Goal: Task Accomplishment & Management: Manage account settings

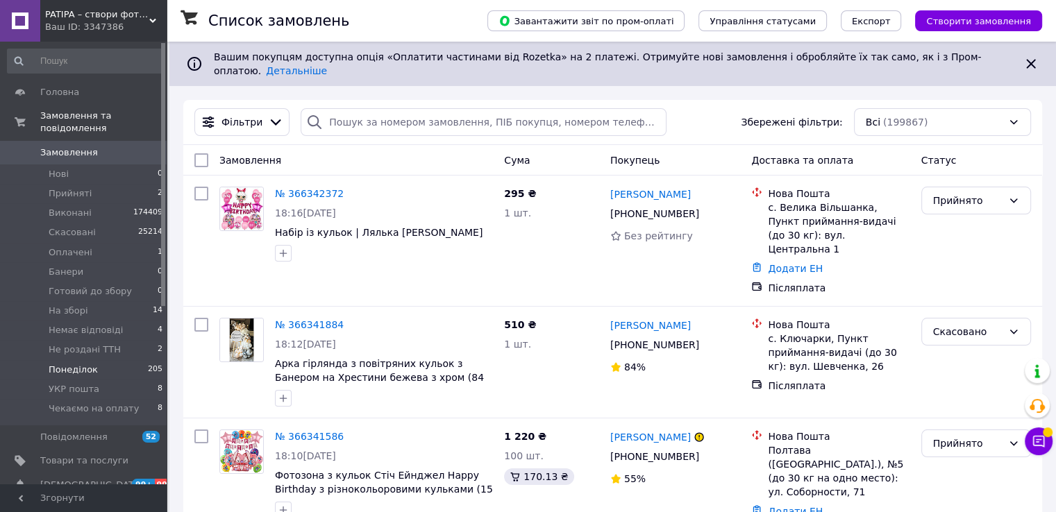
click at [95, 360] on li "Понеділок 205" at bounding box center [85, 369] width 171 height 19
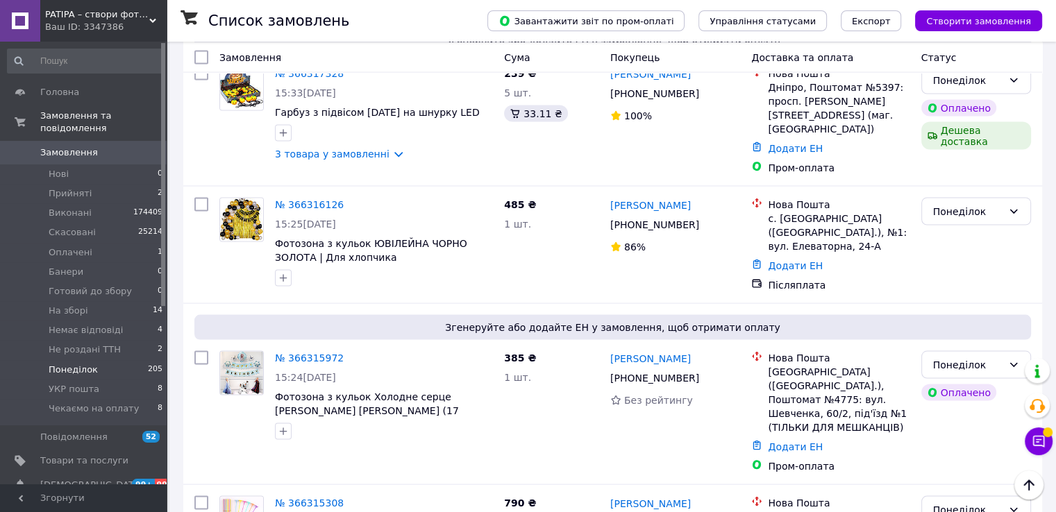
scroll to position [2660, 0]
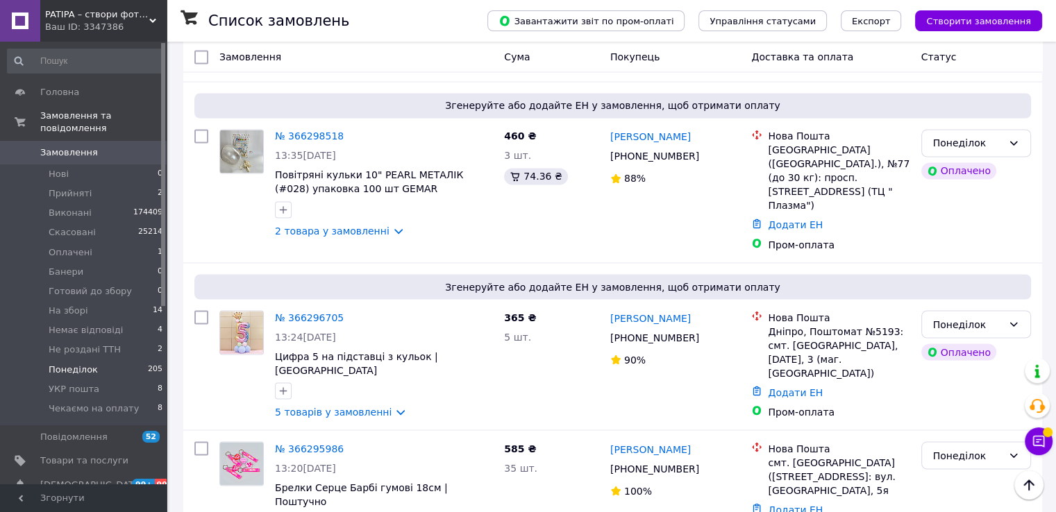
scroll to position [2540, 0]
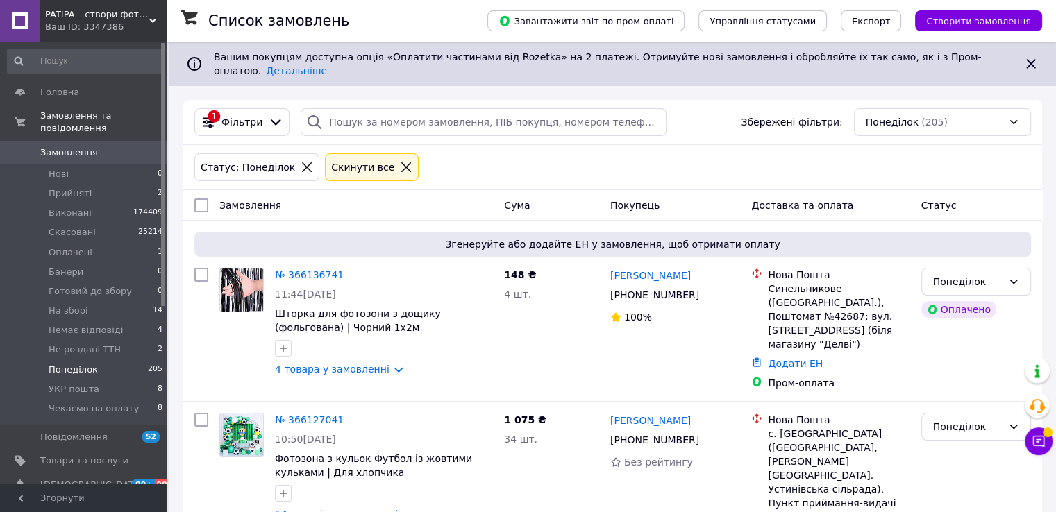
click at [205, 199] on input "checkbox" at bounding box center [201, 206] width 14 height 14
checkbox input "true"
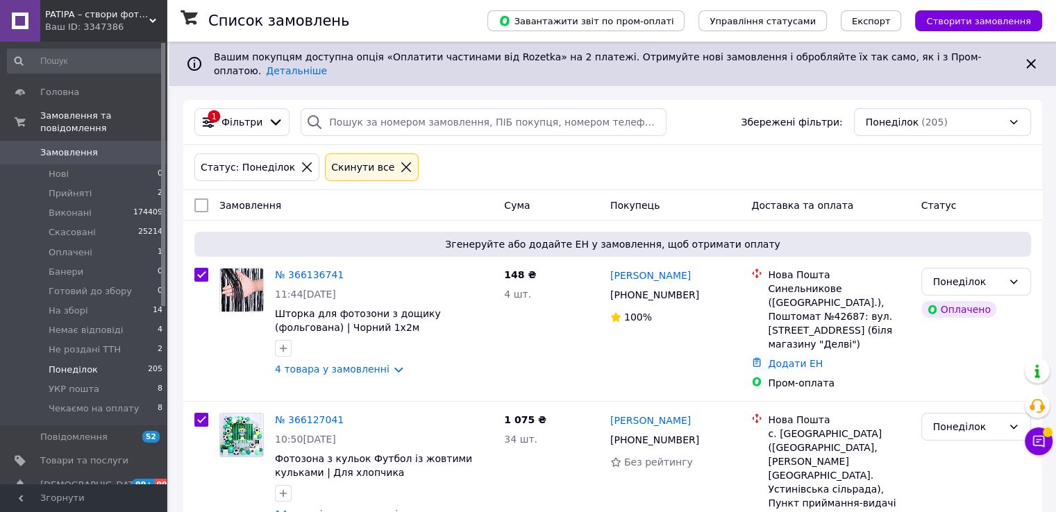
checkbox input "true"
click at [280, 199] on span "Дії для 5 замовлень" at bounding box center [259, 206] width 94 height 14
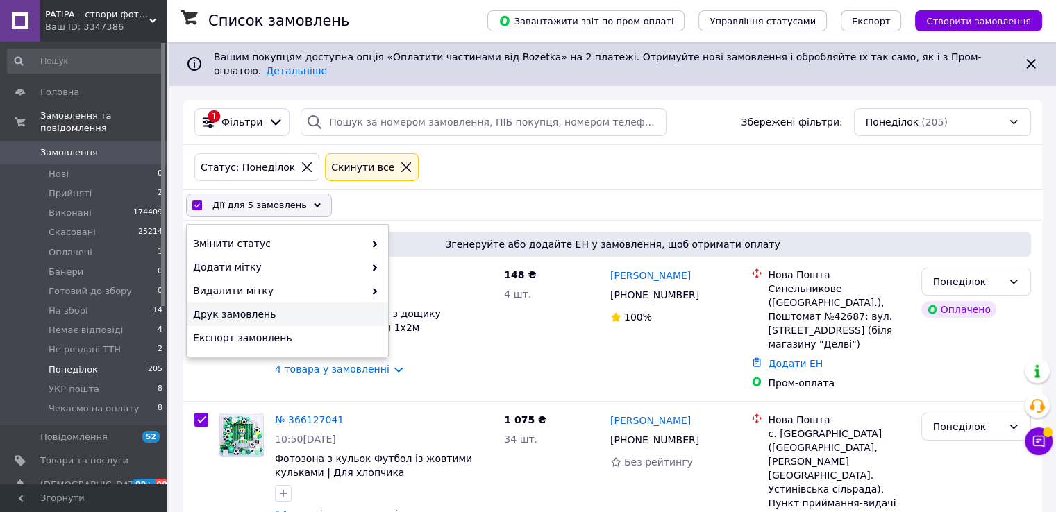
click at [255, 308] on span "Друк замовлень" at bounding box center [285, 315] width 185 height 14
click at [698, 178] on div "Статус: Понеділок Cкинути все" at bounding box center [612, 167] width 859 height 45
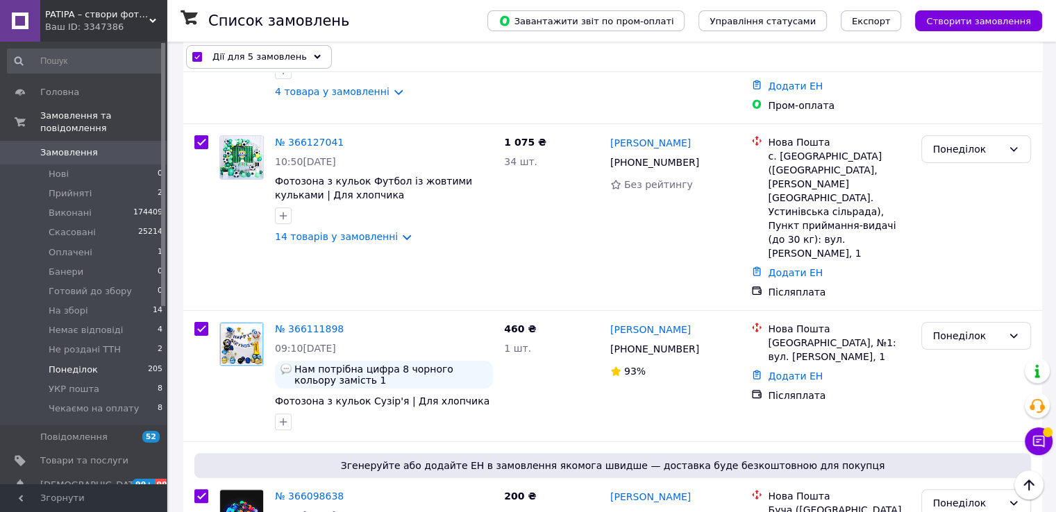
scroll to position [511, 0]
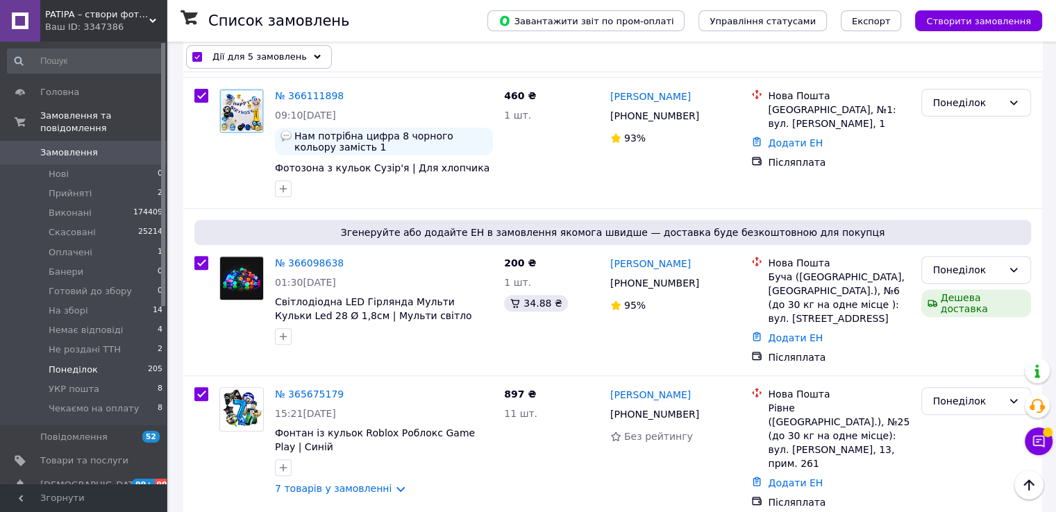
checkbox input "false"
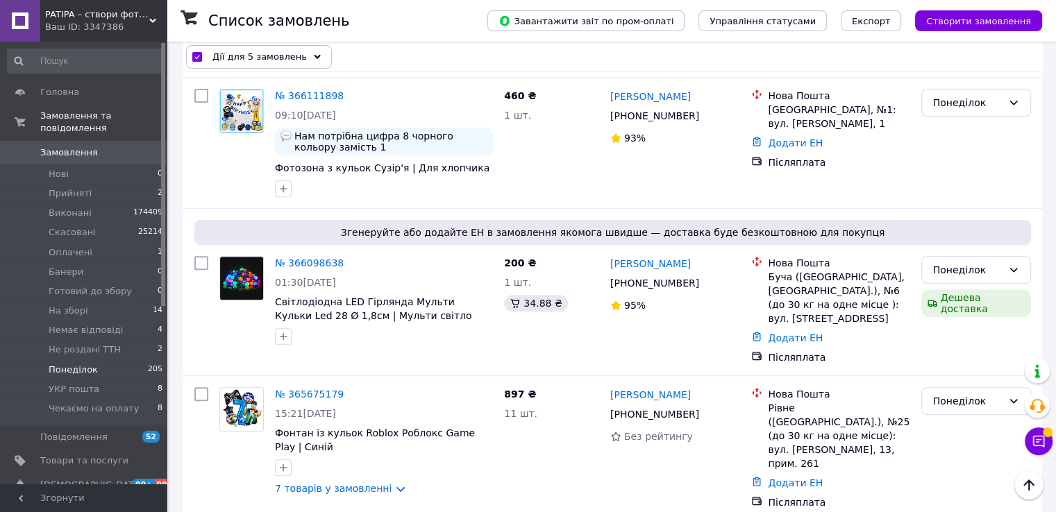
checkbox input "false"
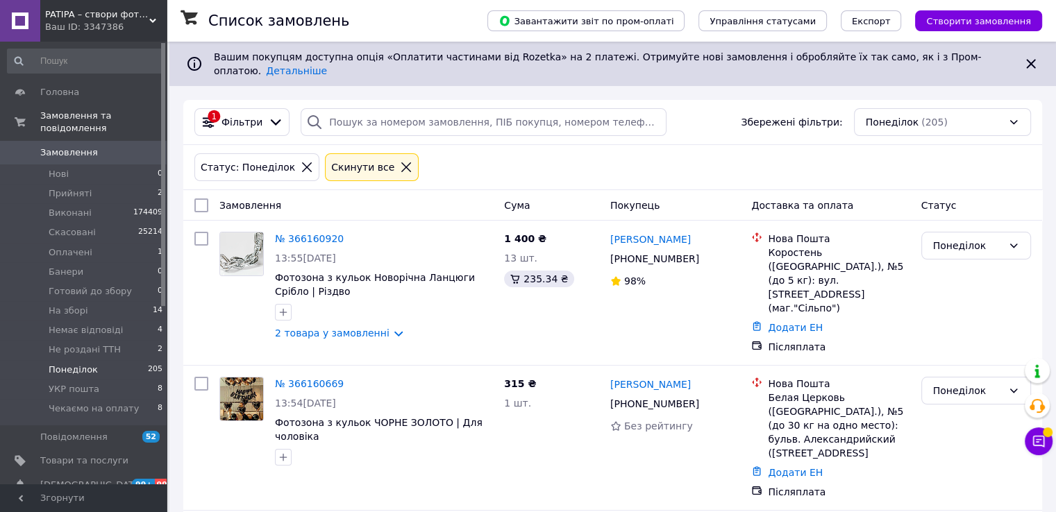
click at [194, 199] on input "checkbox" at bounding box center [201, 206] width 14 height 14
checkbox input "true"
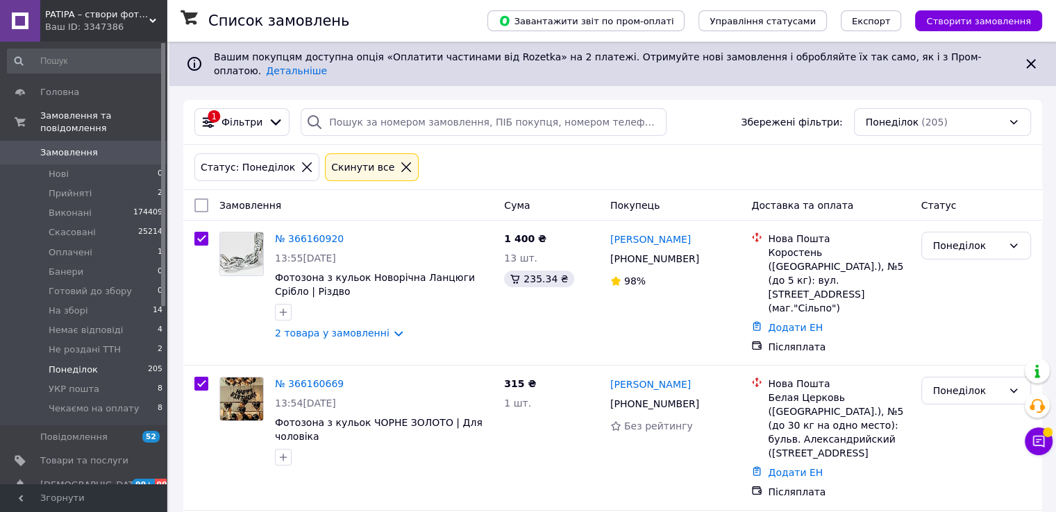
checkbox input "true"
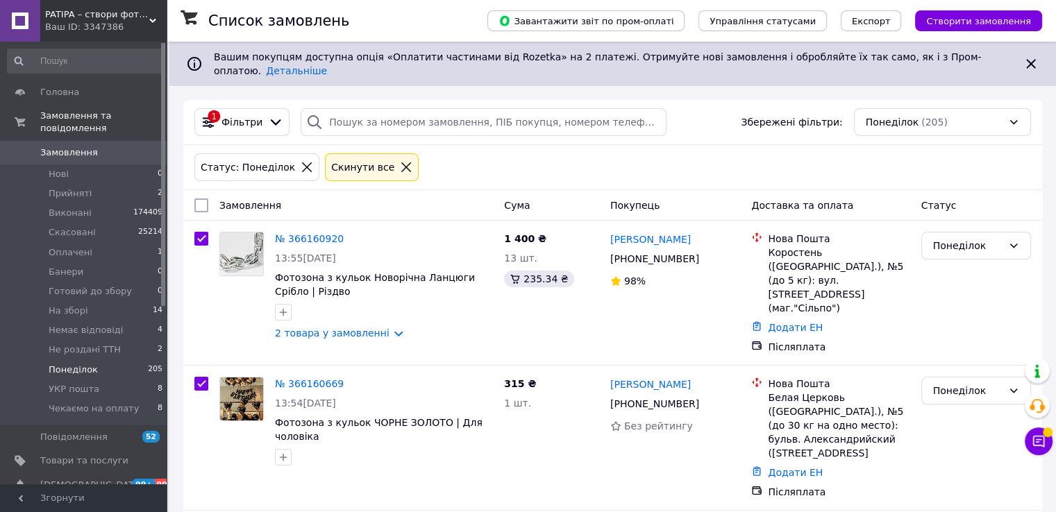
checkbox input "true"
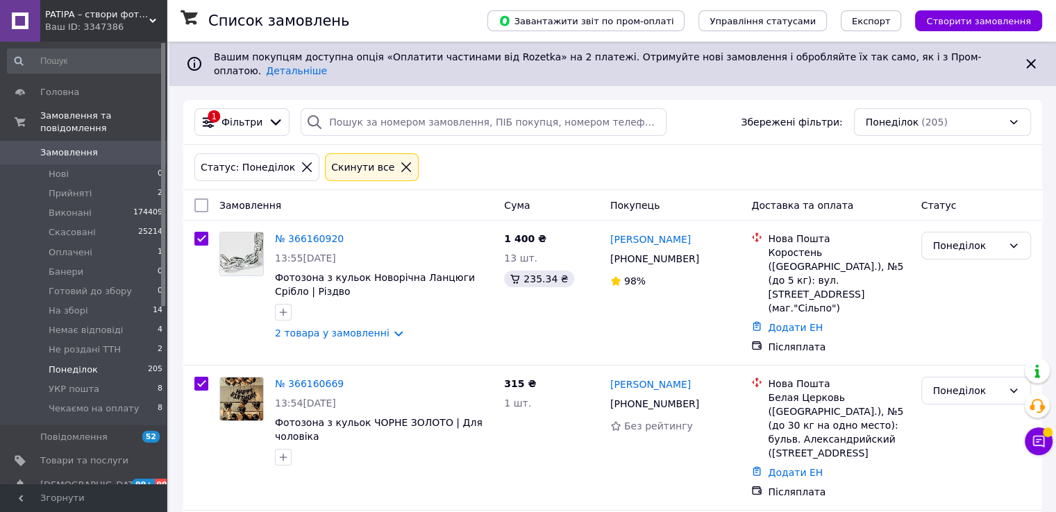
checkbox input "true"
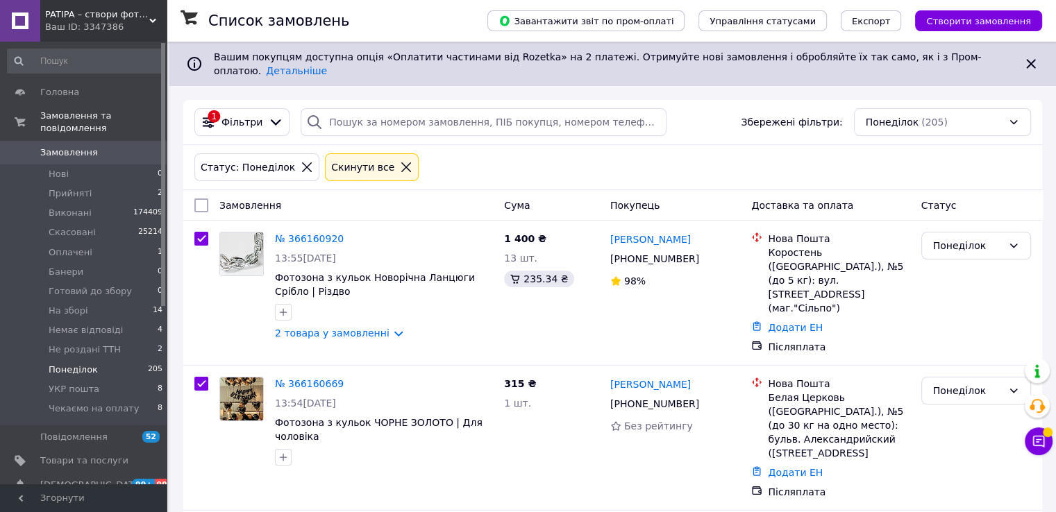
checkbox input "true"
click at [280, 199] on span "Дії для 20 замовлень" at bounding box center [262, 206] width 100 height 14
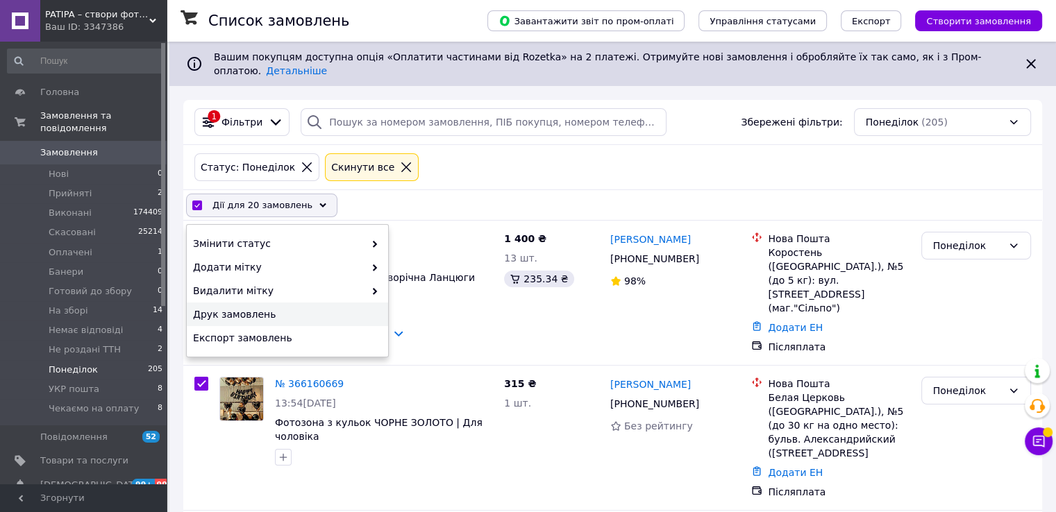
click at [324, 308] on span "Друк замовлень" at bounding box center [285, 315] width 185 height 14
click at [472, 152] on div "Статус: Понеділок Cкинути все" at bounding box center [613, 167] width 842 height 33
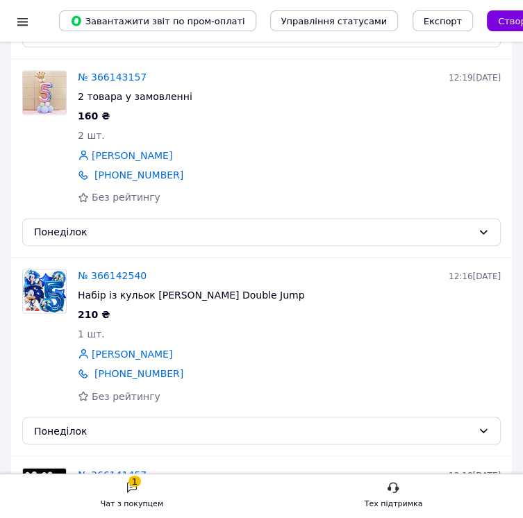
scroll to position [3961, 0]
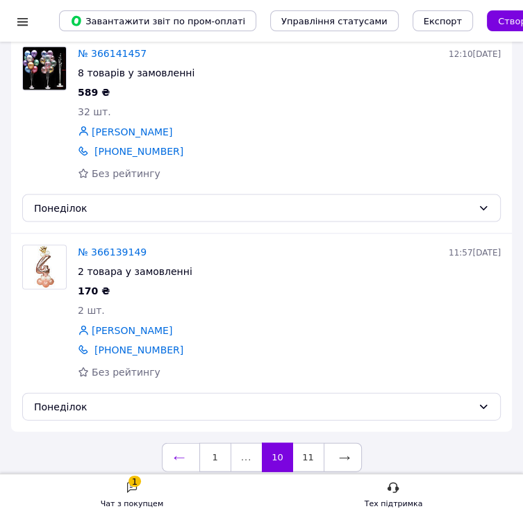
click at [162, 447] on link at bounding box center [180, 457] width 37 height 29
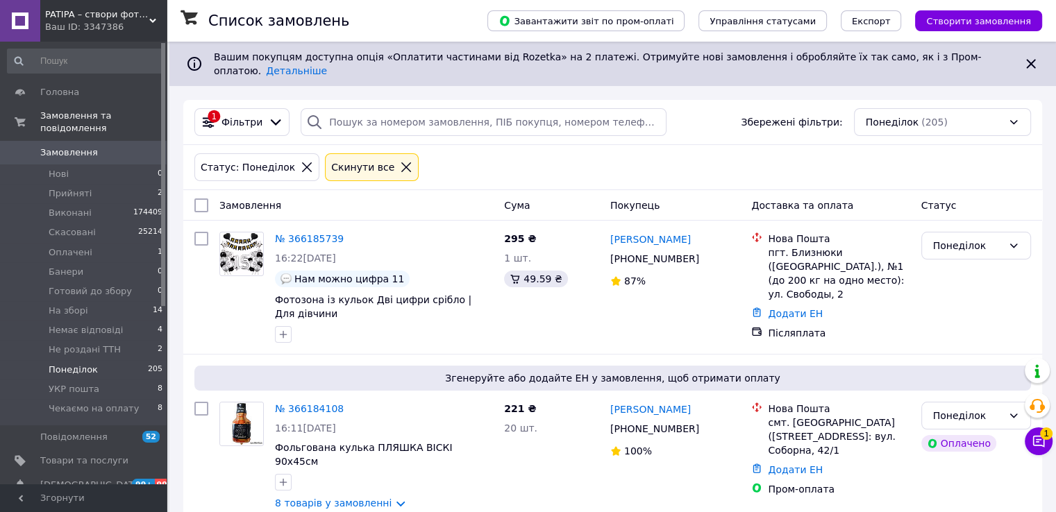
click at [205, 199] on input "checkbox" at bounding box center [201, 206] width 14 height 14
checkbox input "true"
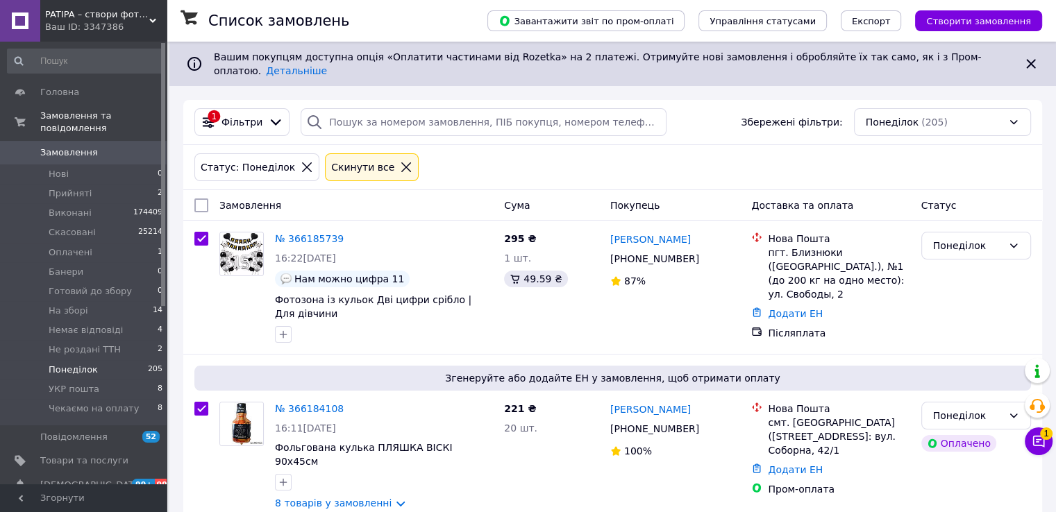
checkbox input "true"
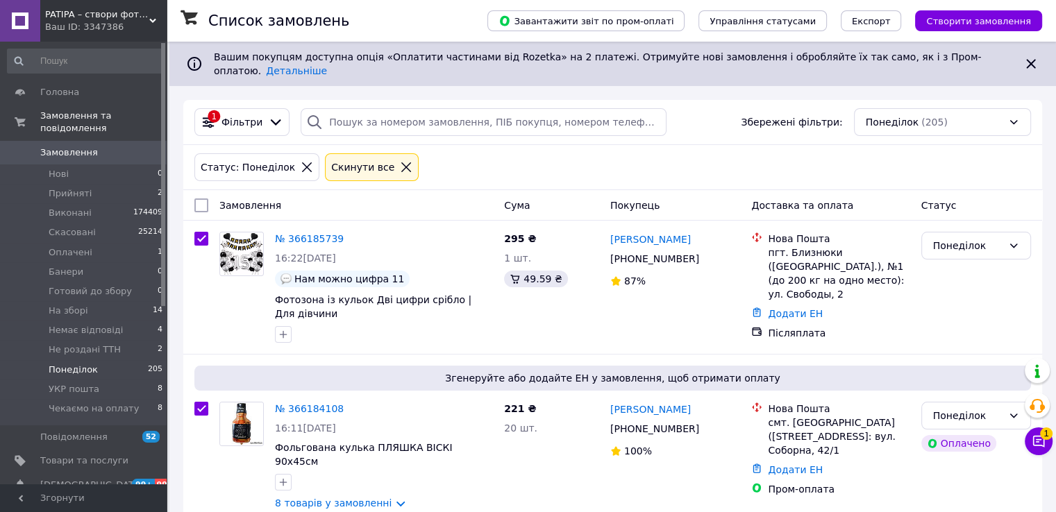
checkbox input "true"
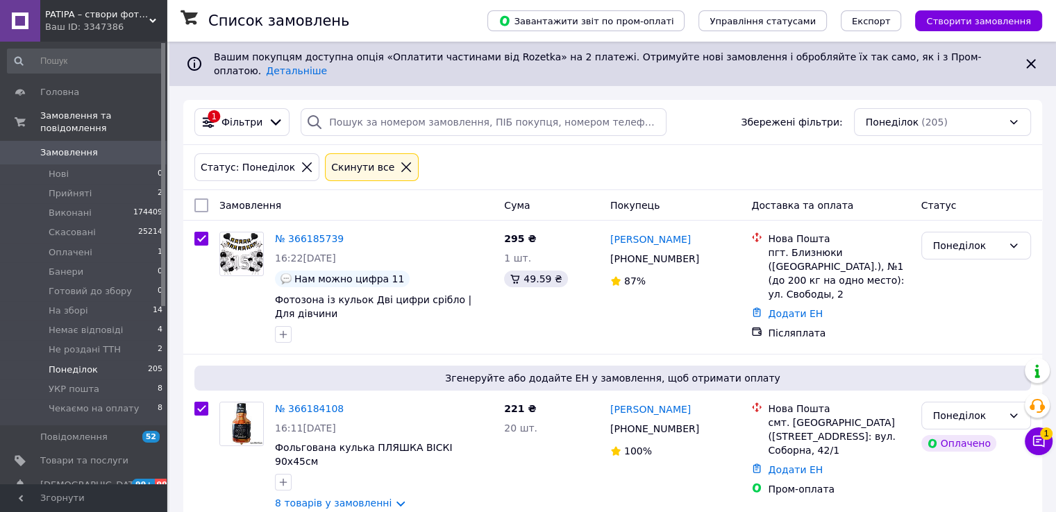
checkbox input "true"
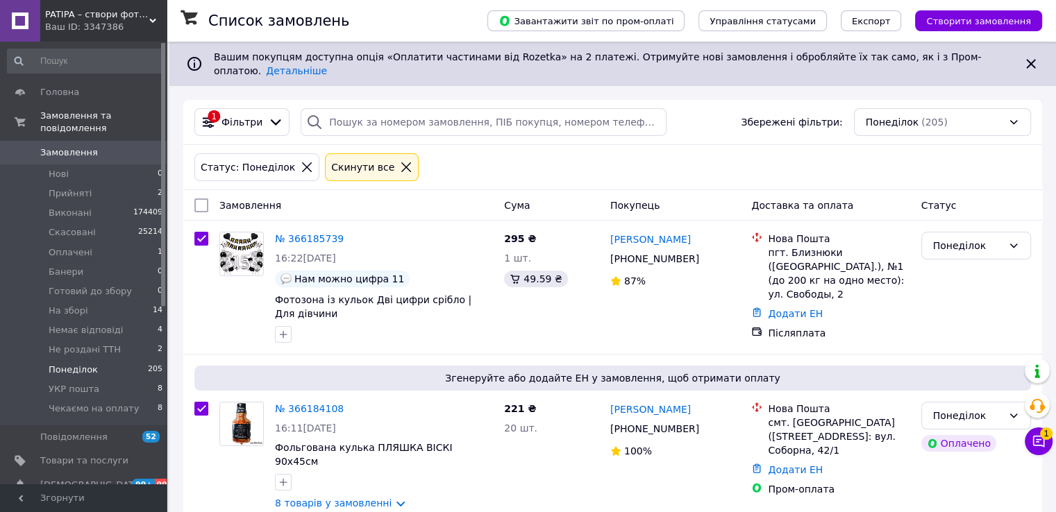
checkbox input "true"
click at [276, 199] on span "Дії для 20 замовлень" at bounding box center [262, 206] width 100 height 14
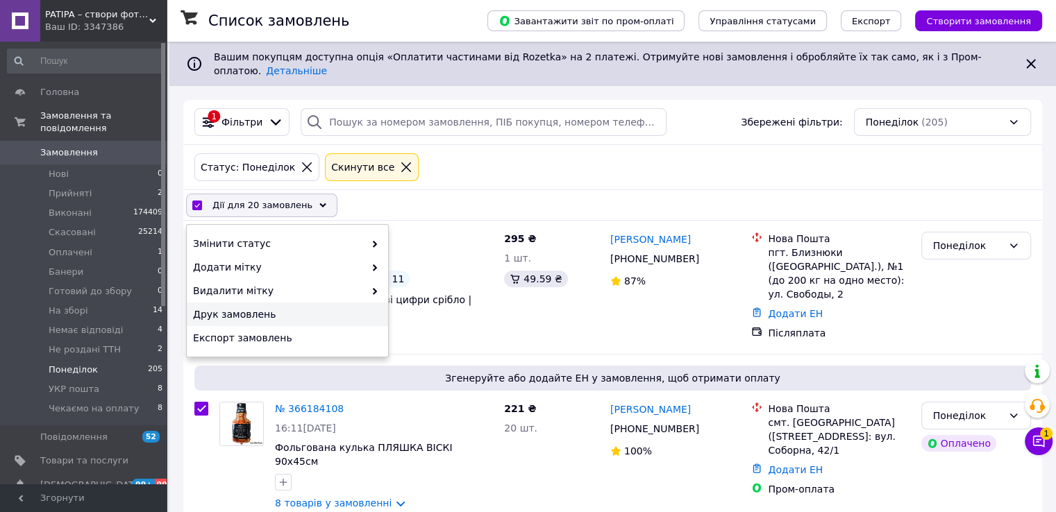
click at [271, 308] on span "Друк замовлень" at bounding box center [285, 315] width 185 height 14
click at [691, 163] on div "Статус: Понеділок Cкинути все" at bounding box center [613, 167] width 842 height 33
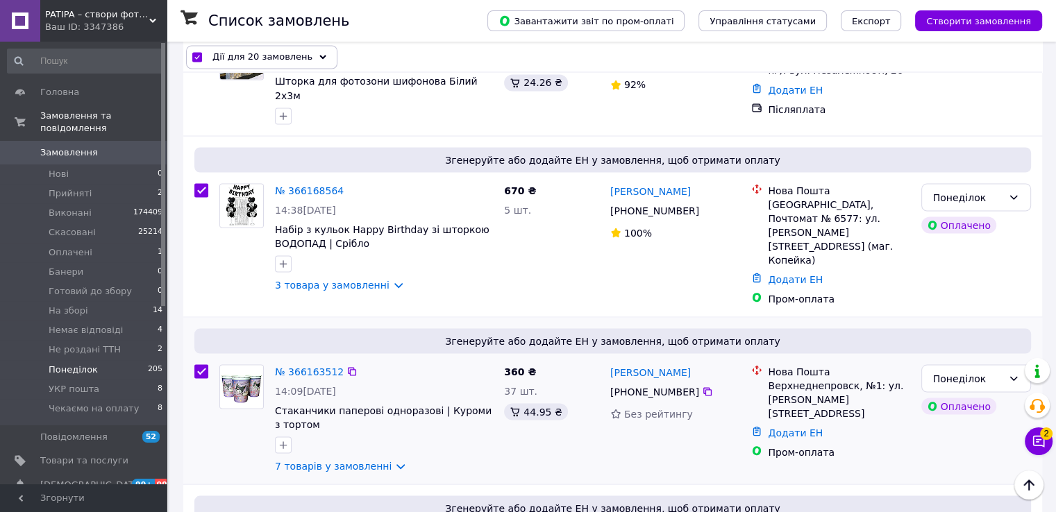
scroll to position [2558, 0]
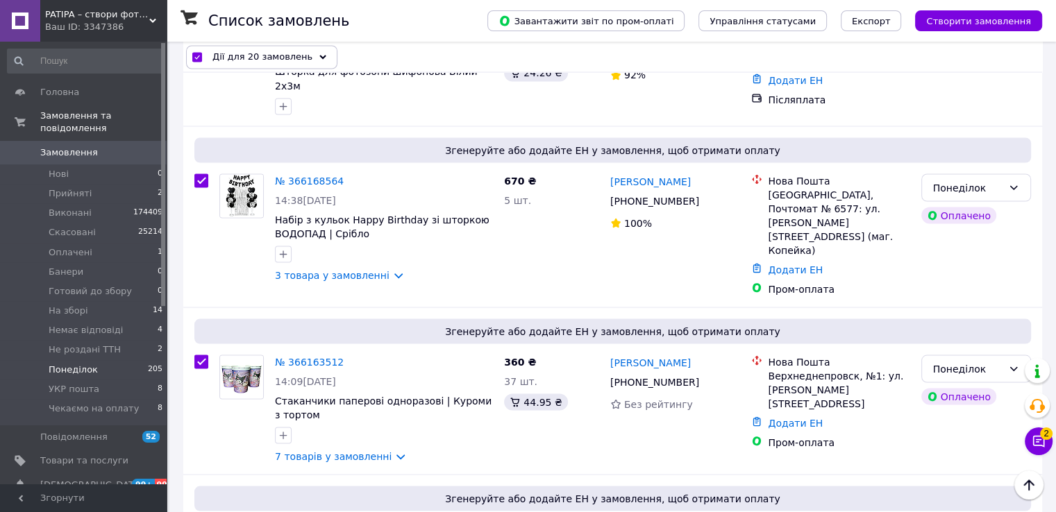
checkbox input "false"
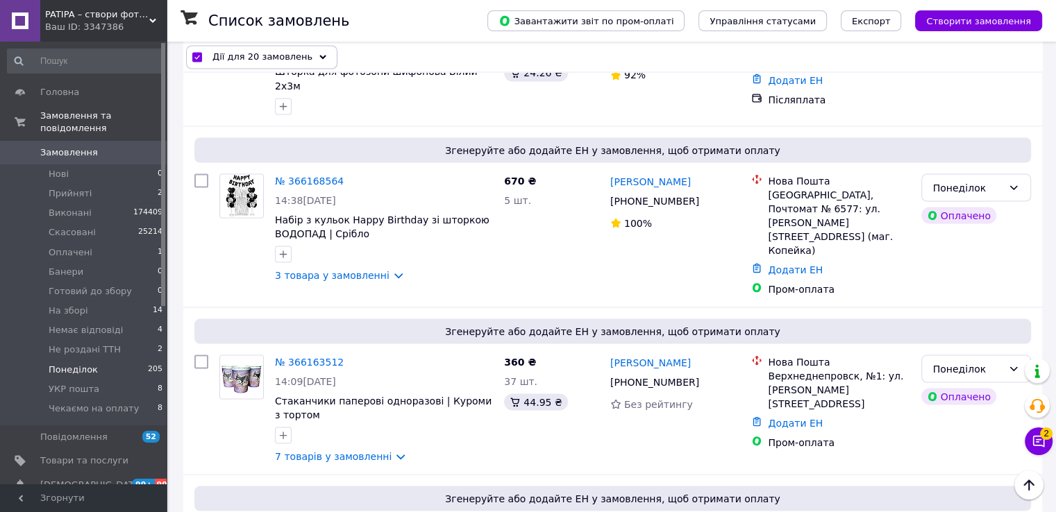
checkbox input "false"
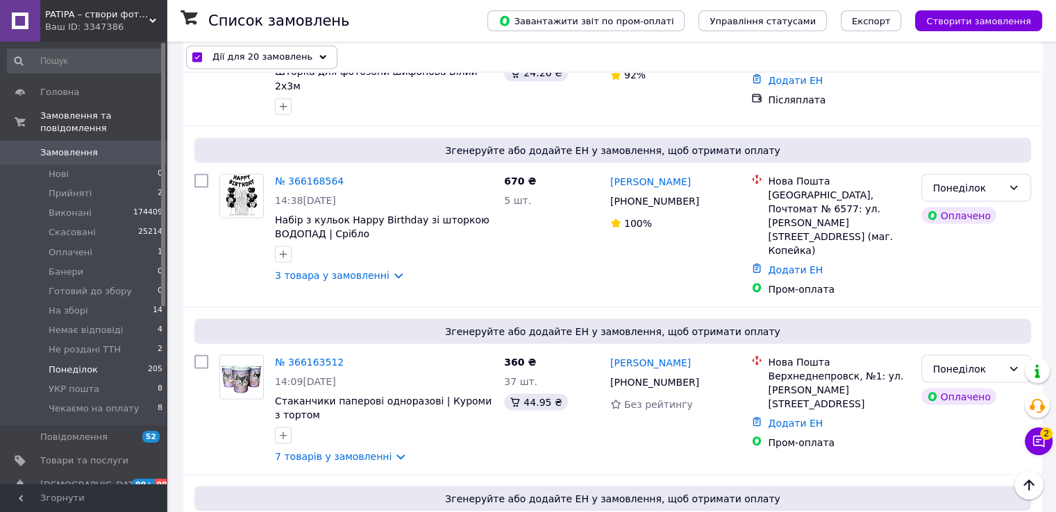
checkbox input "false"
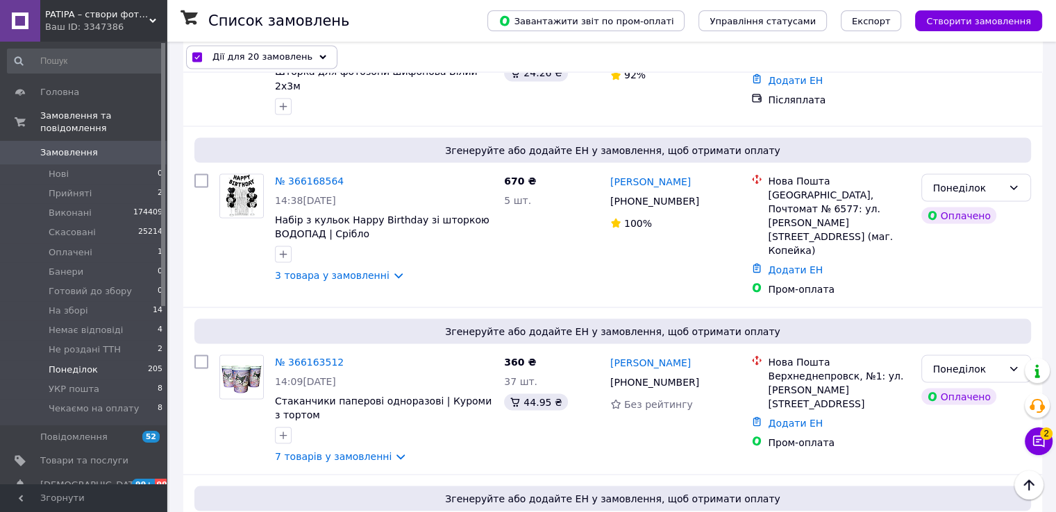
checkbox input "false"
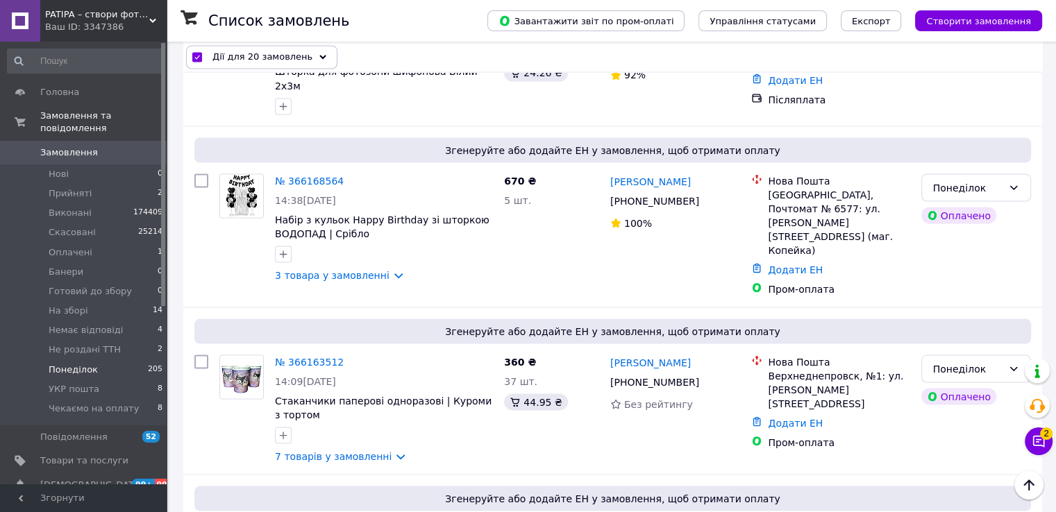
checkbox input "false"
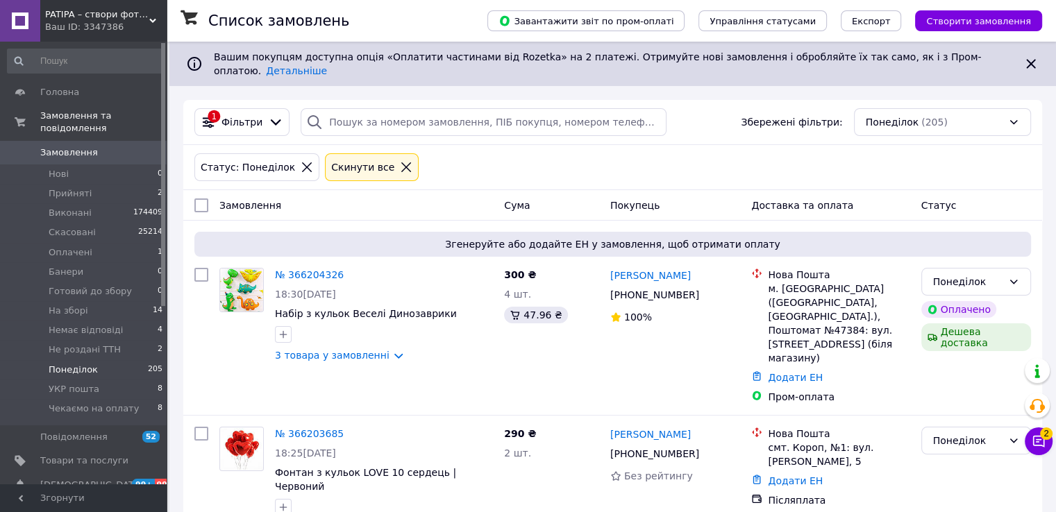
click at [205, 199] on input "checkbox" at bounding box center [201, 206] width 14 height 14
checkbox input "true"
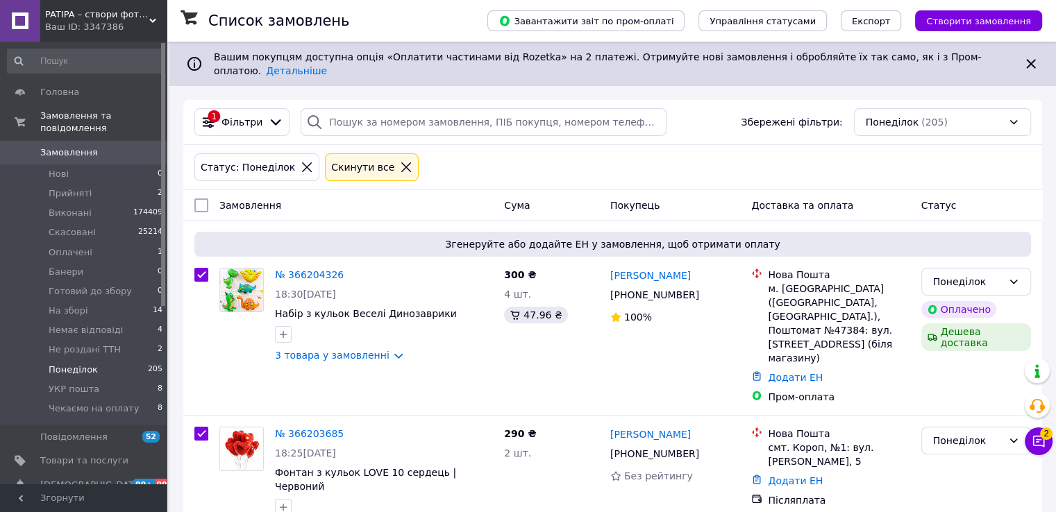
checkbox input "true"
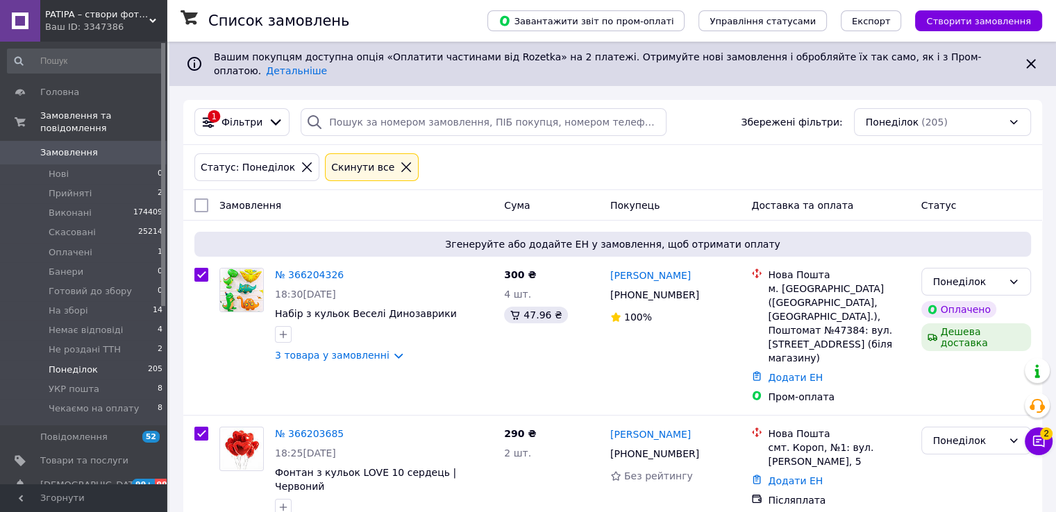
checkbox input "true"
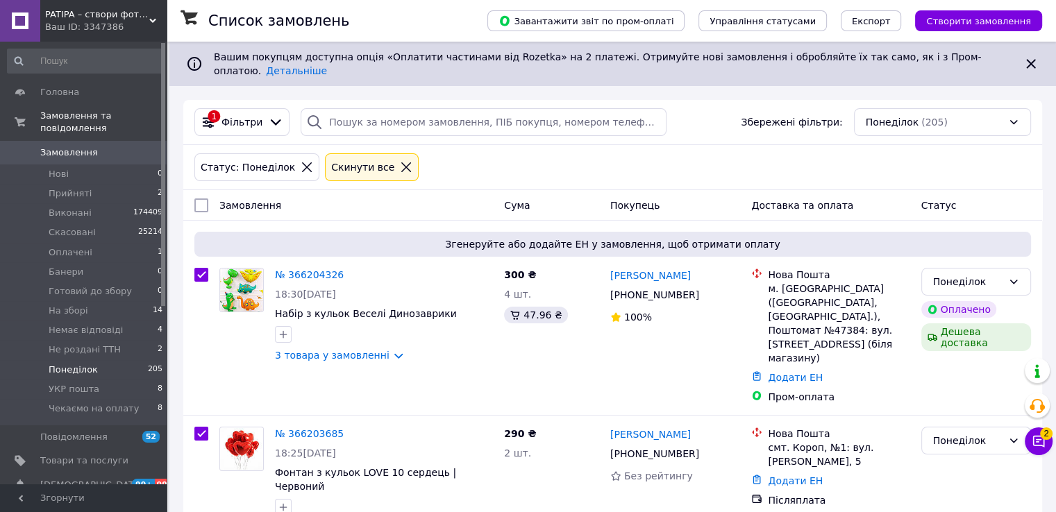
checkbox input "true"
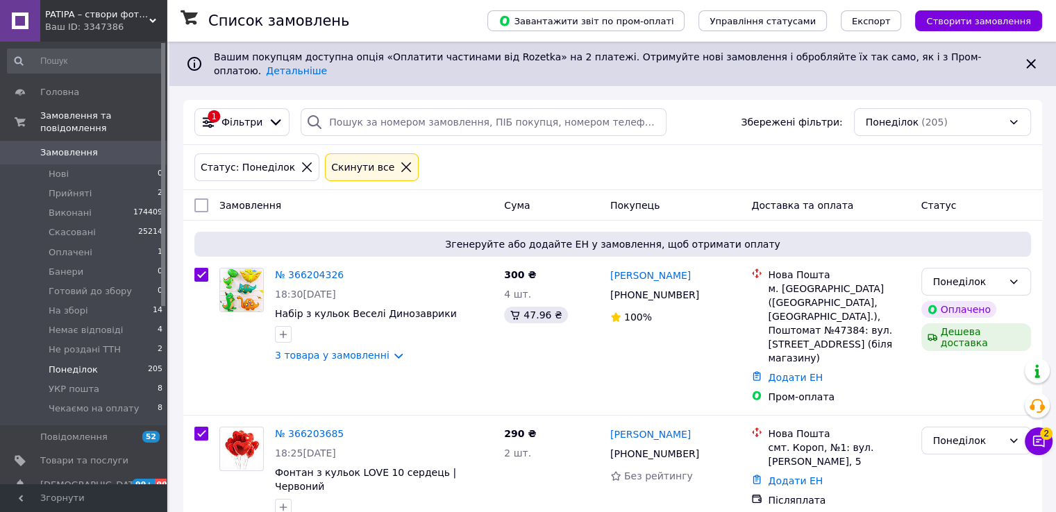
checkbox input "true"
click at [292, 199] on span "Дії для 20 замовлень" at bounding box center [262, 206] width 100 height 14
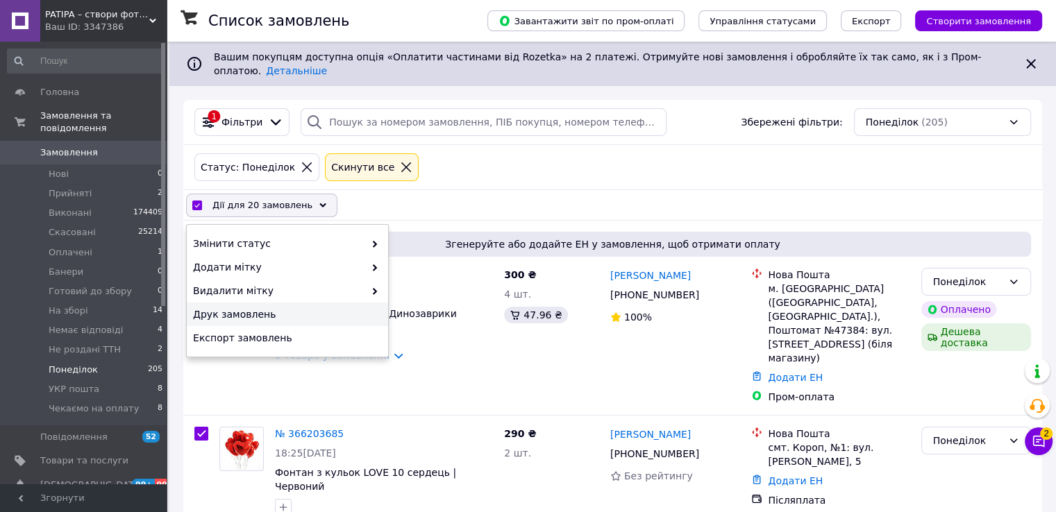
click at [292, 308] on span "Друк замовлень" at bounding box center [285, 315] width 185 height 14
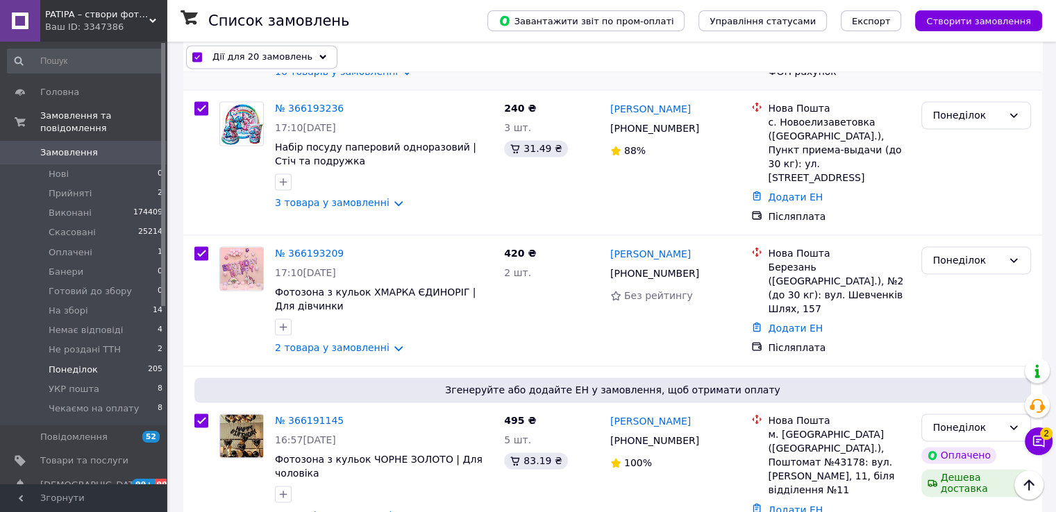
scroll to position [2435, 0]
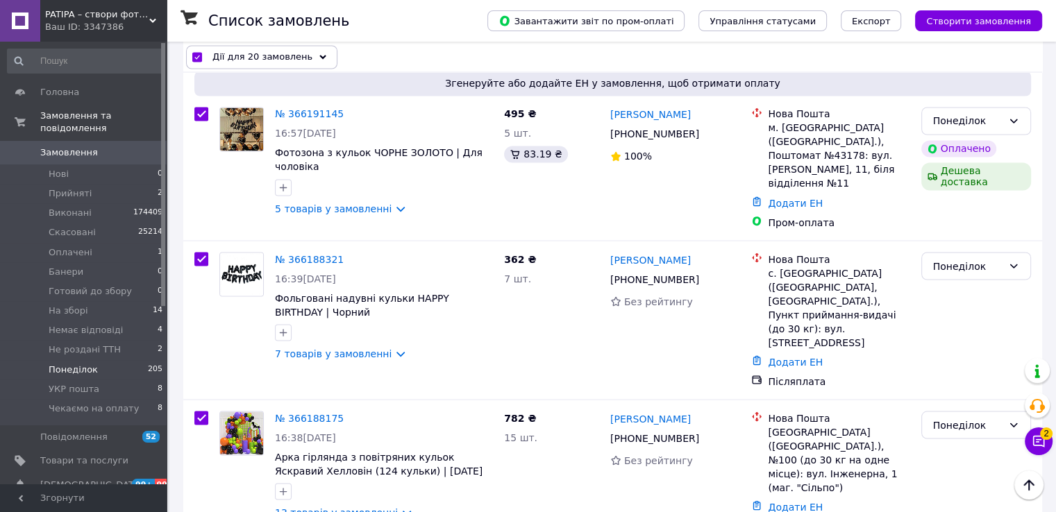
checkbox input "false"
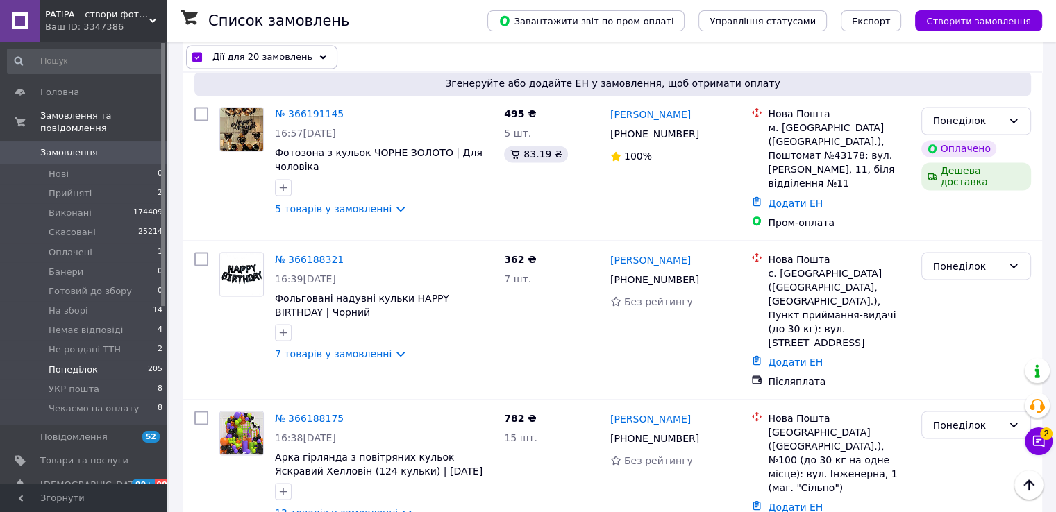
checkbox input "false"
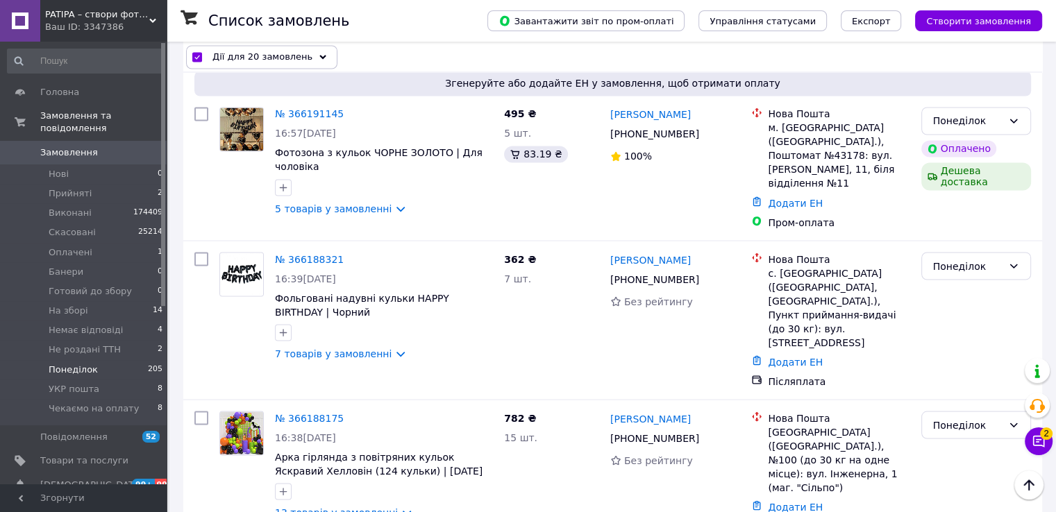
checkbox input "false"
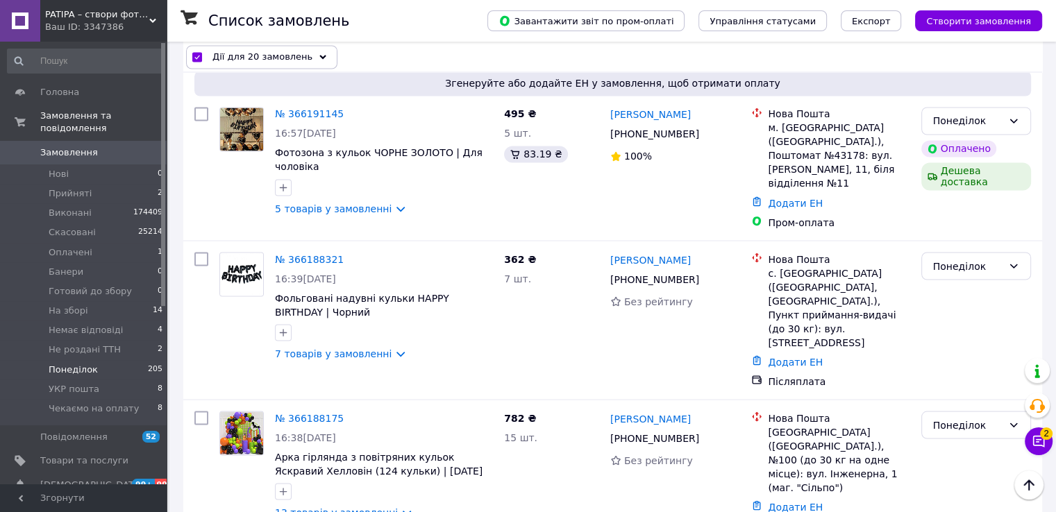
checkbox input "false"
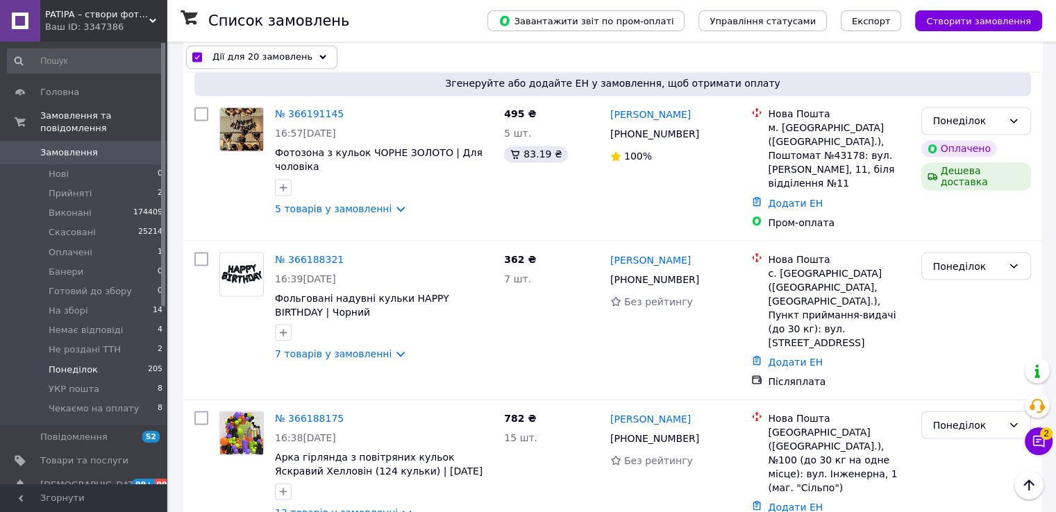
checkbox input "false"
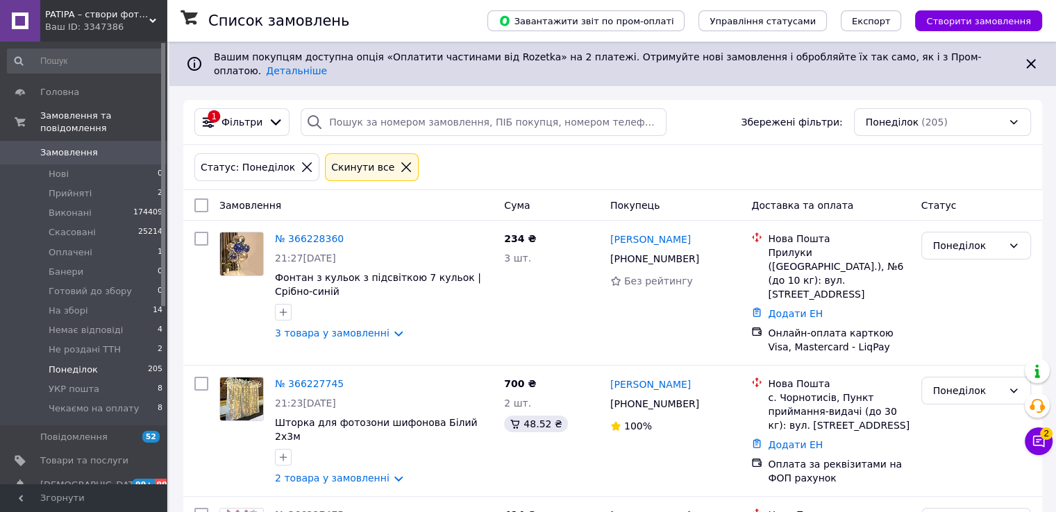
click at [200, 201] on div at bounding box center [201, 205] width 25 height 25
click at [200, 199] on input "checkbox" at bounding box center [201, 206] width 14 height 14
checkbox input "true"
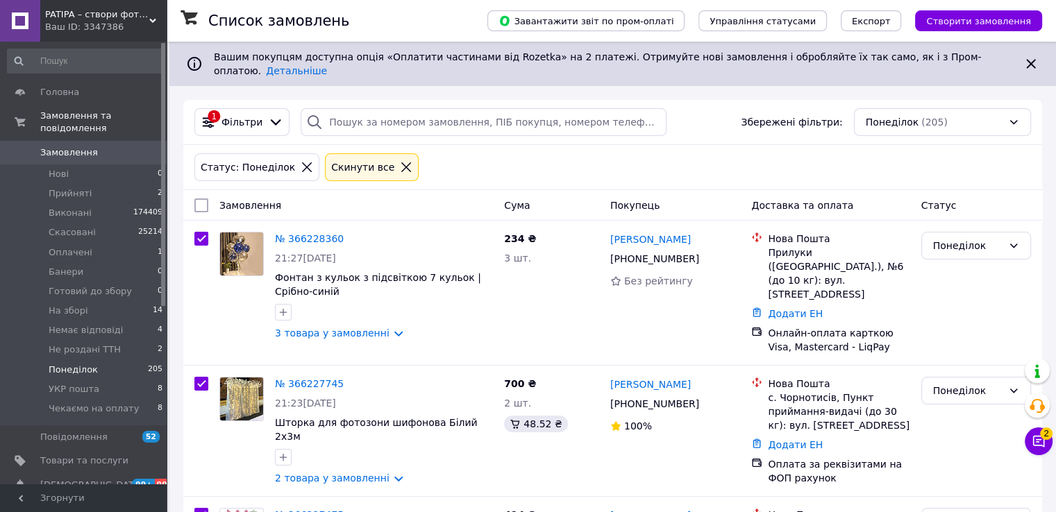
checkbox input "true"
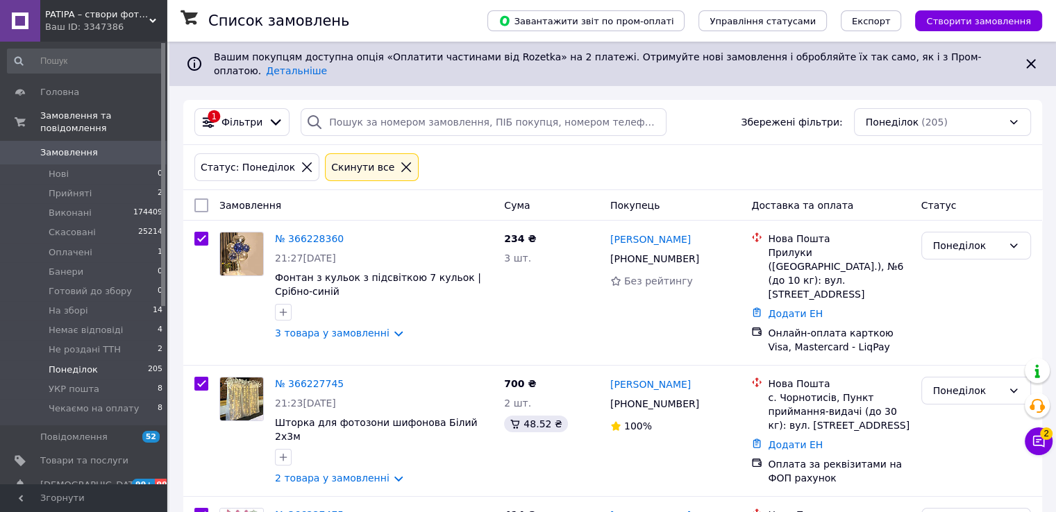
checkbox input "true"
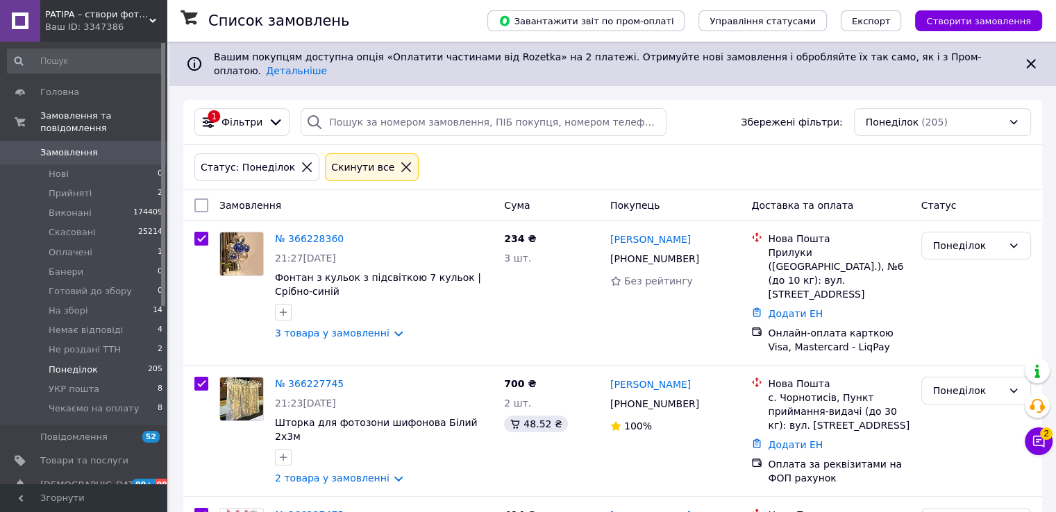
checkbox input "true"
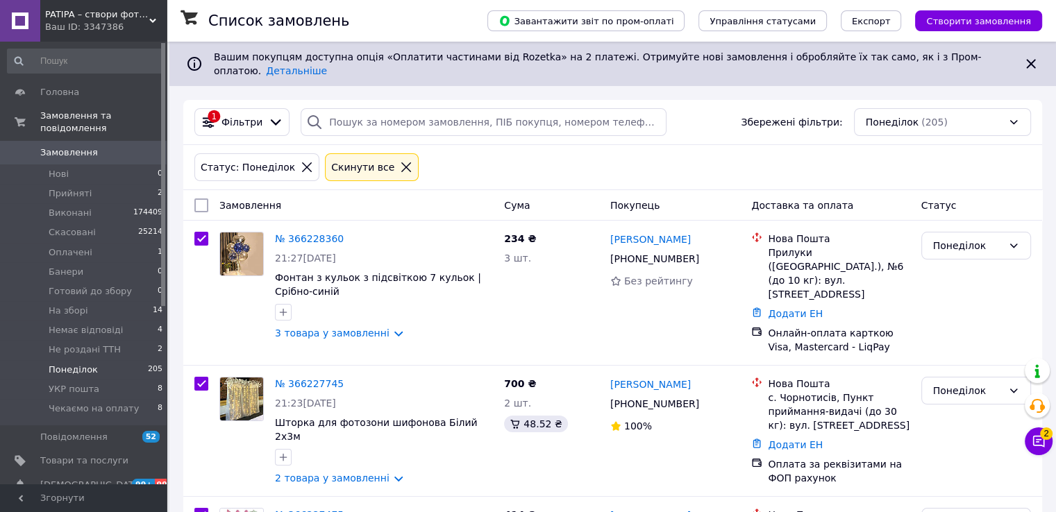
checkbox input "true"
click at [294, 194] on div "Дії для 20 замовлень" at bounding box center [261, 206] width 151 height 24
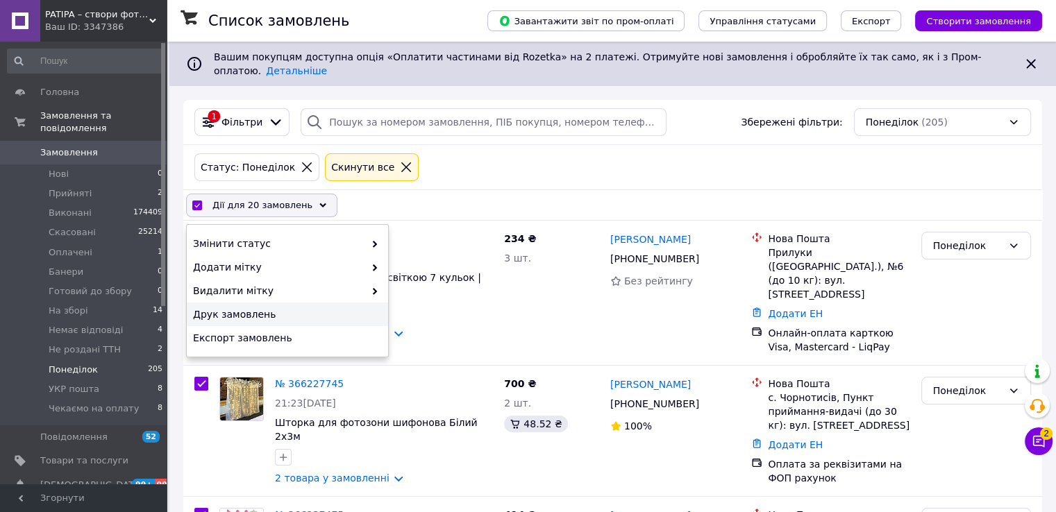
click at [275, 308] on span "Друк замовлень" at bounding box center [285, 315] width 185 height 14
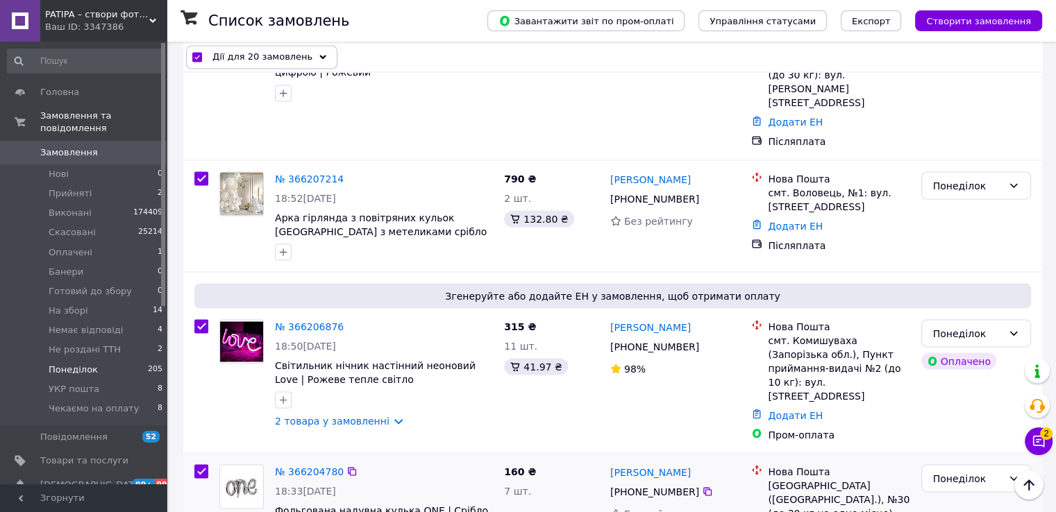
scroll to position [2506, 0]
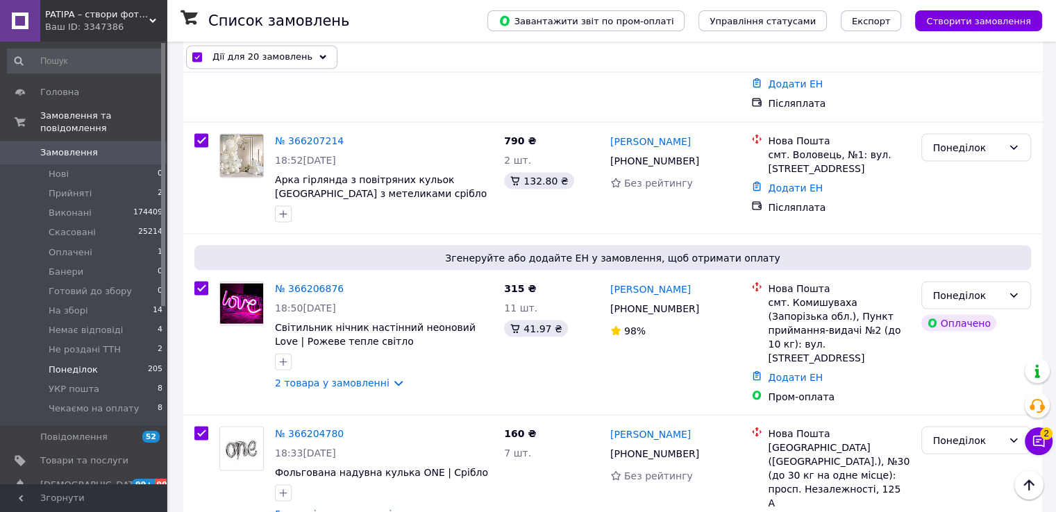
checkbox input "false"
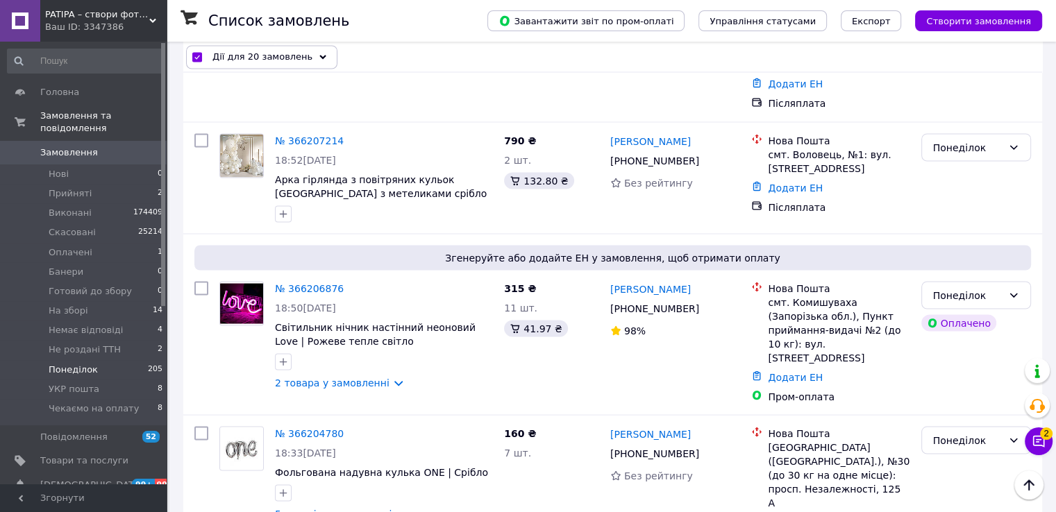
checkbox input "false"
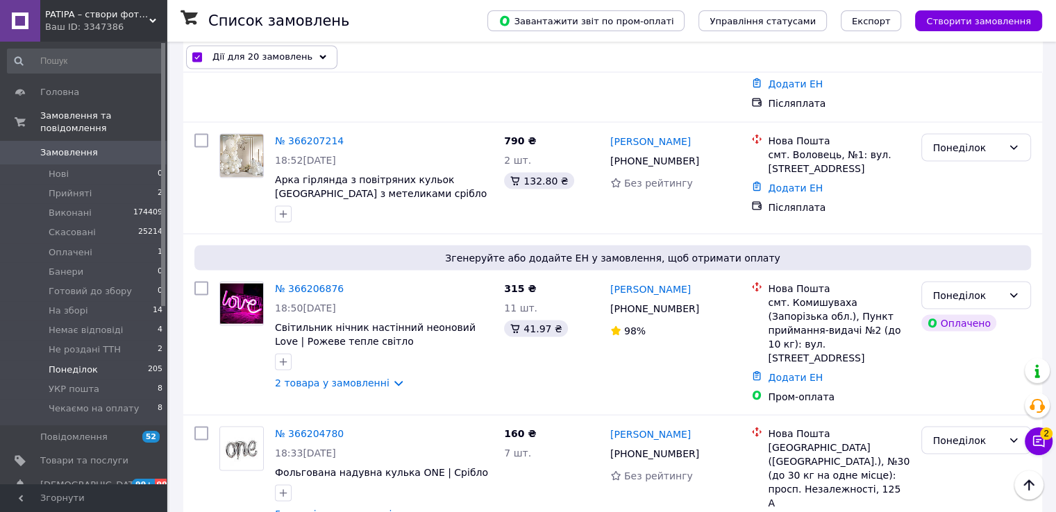
checkbox input "false"
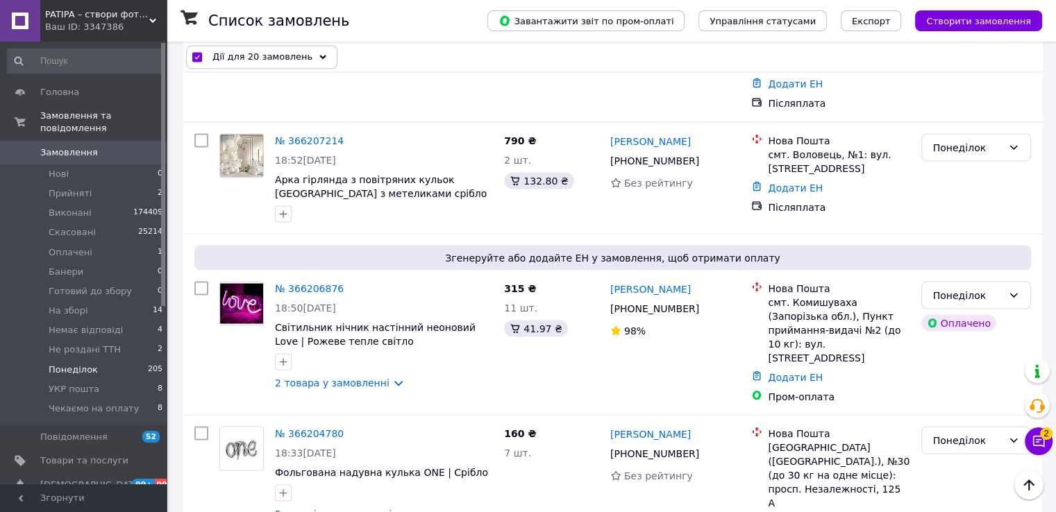
checkbox input "false"
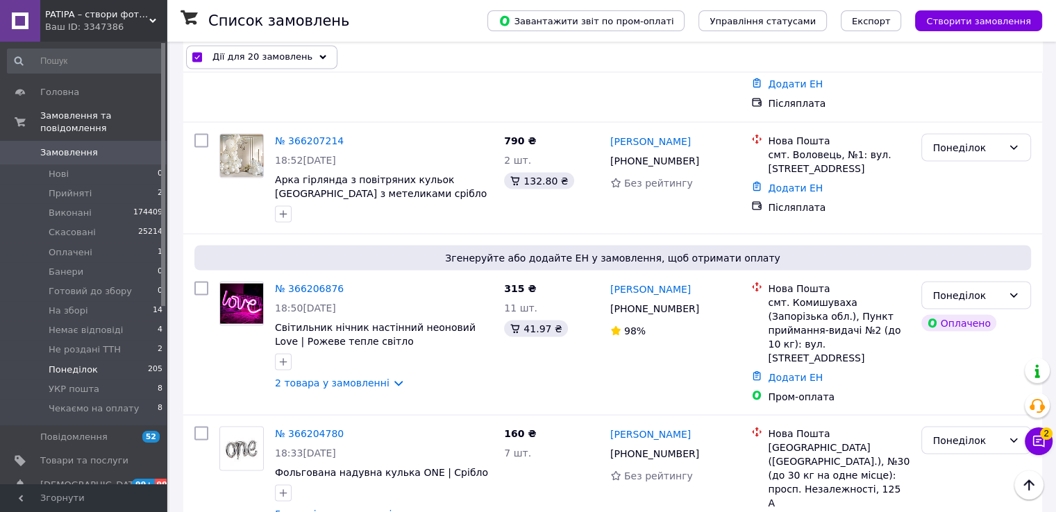
checkbox input "false"
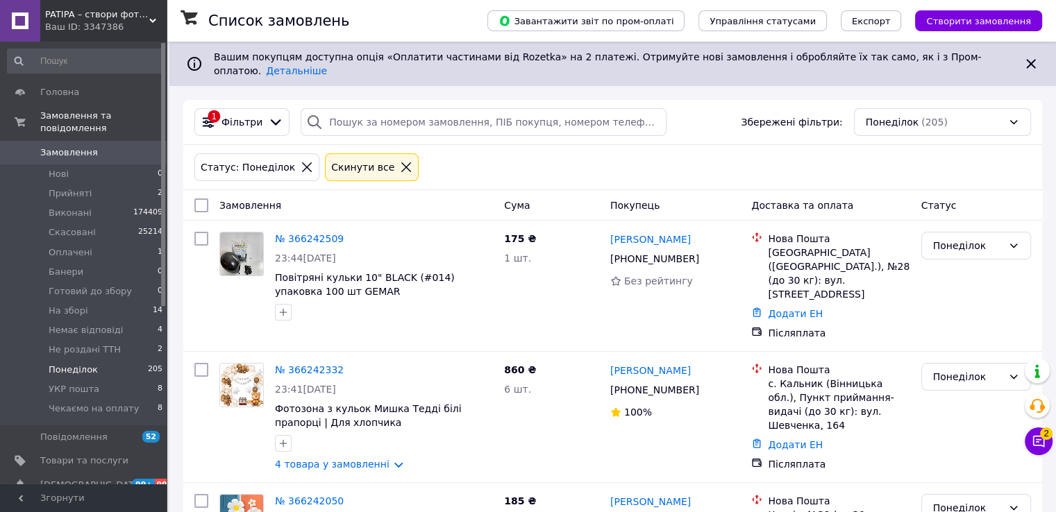
click at [197, 199] on input "checkbox" at bounding box center [201, 206] width 14 height 14
checkbox input "true"
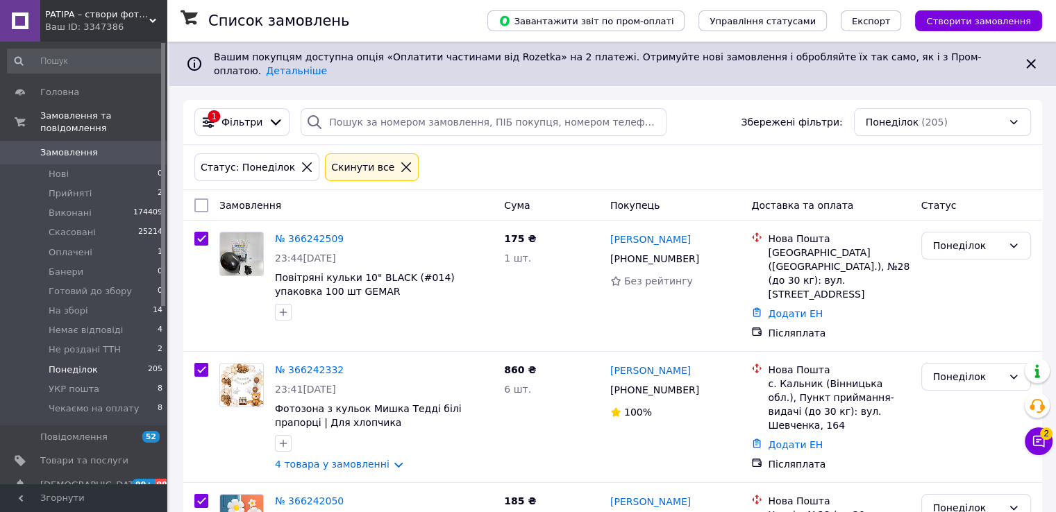
checkbox input "true"
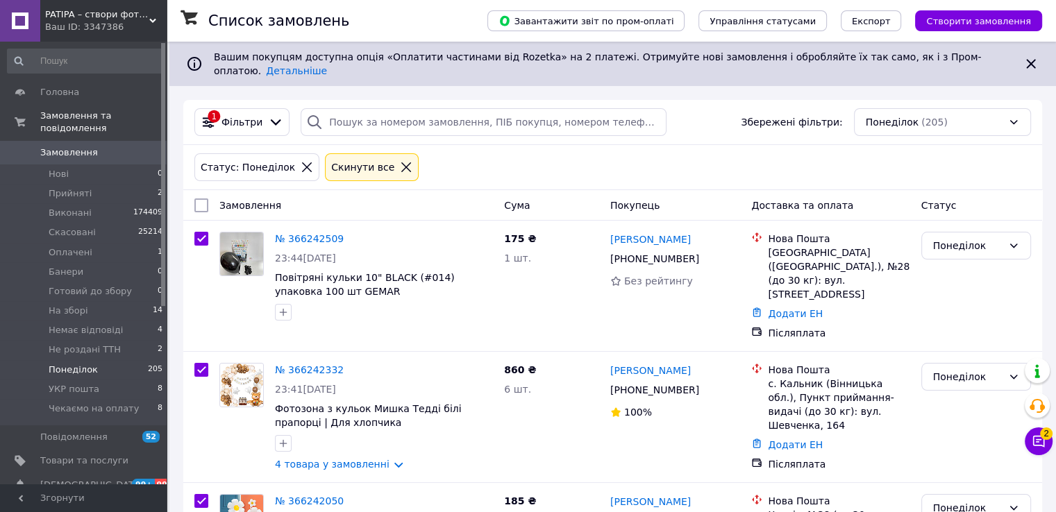
checkbox input "true"
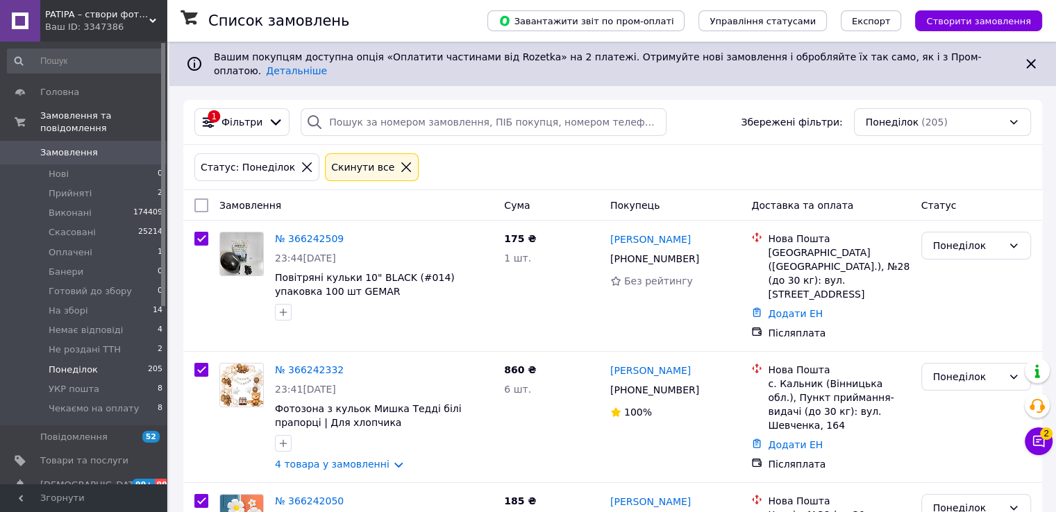
checkbox input "true"
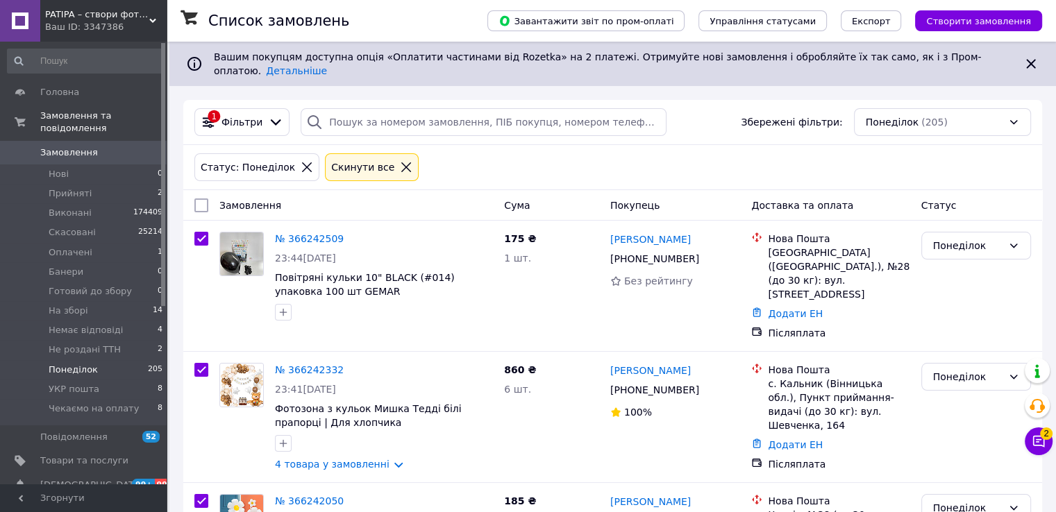
checkbox input "true"
click at [294, 199] on span "Дії для 20 замовлень" at bounding box center [262, 206] width 100 height 14
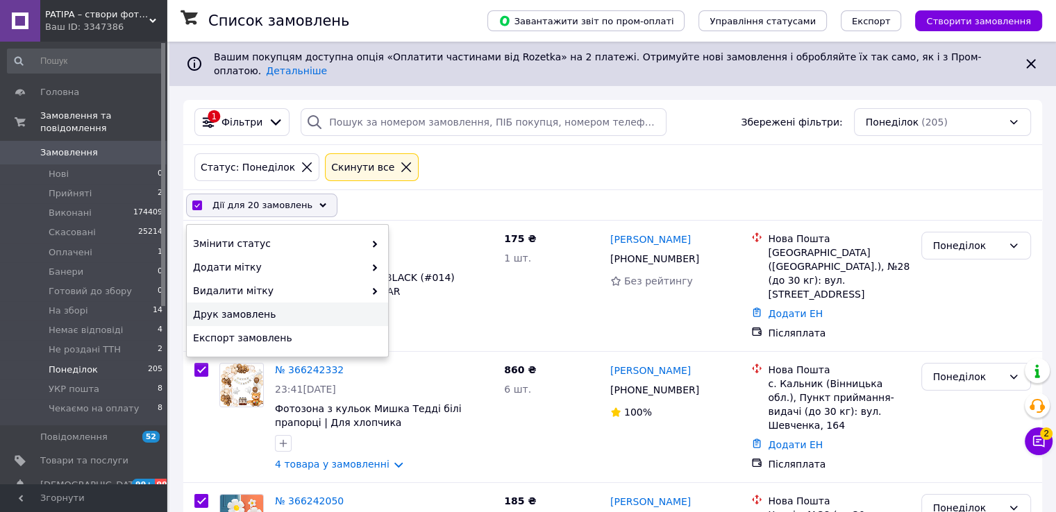
click at [297, 308] on span "Друк замовлень" at bounding box center [285, 315] width 185 height 14
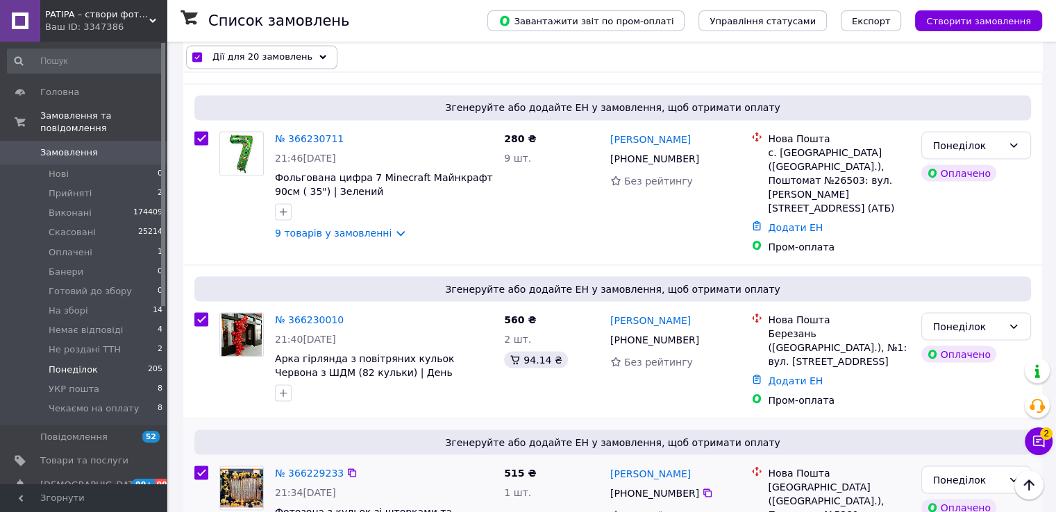
scroll to position [2527, 0]
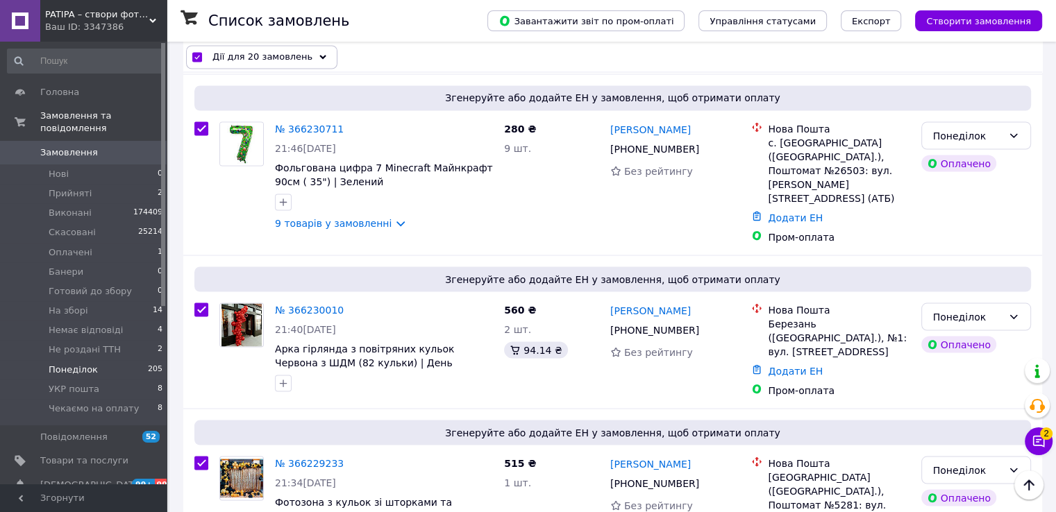
checkbox input "false"
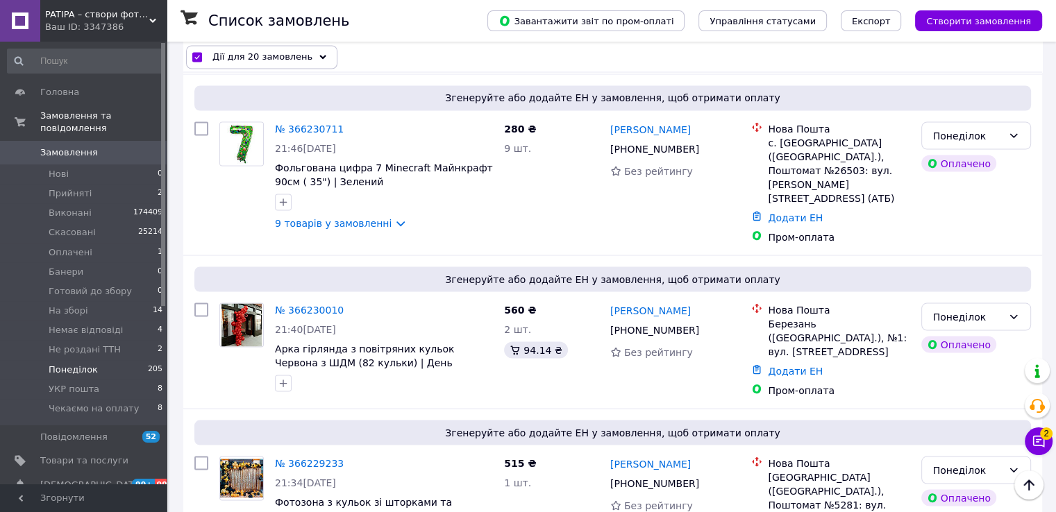
checkbox input "false"
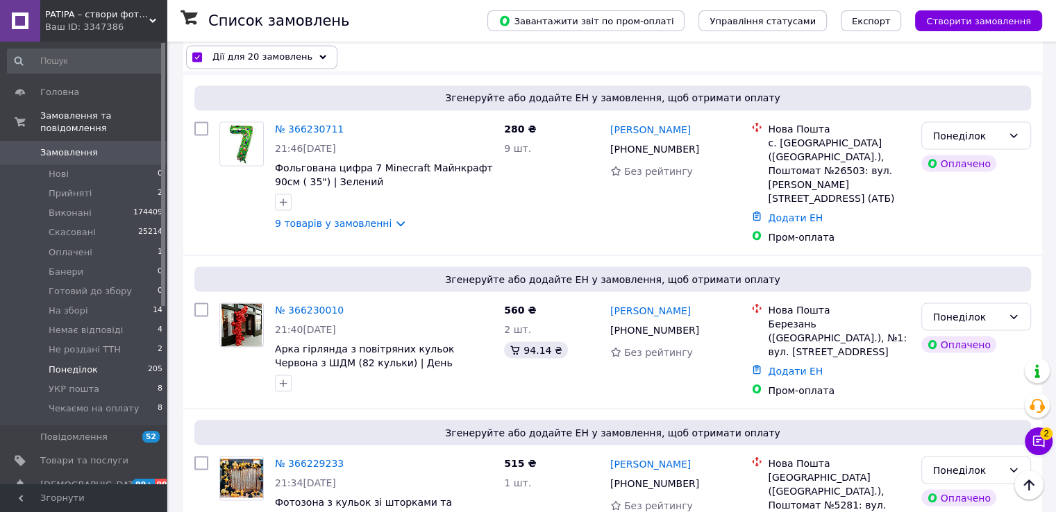
checkbox input "false"
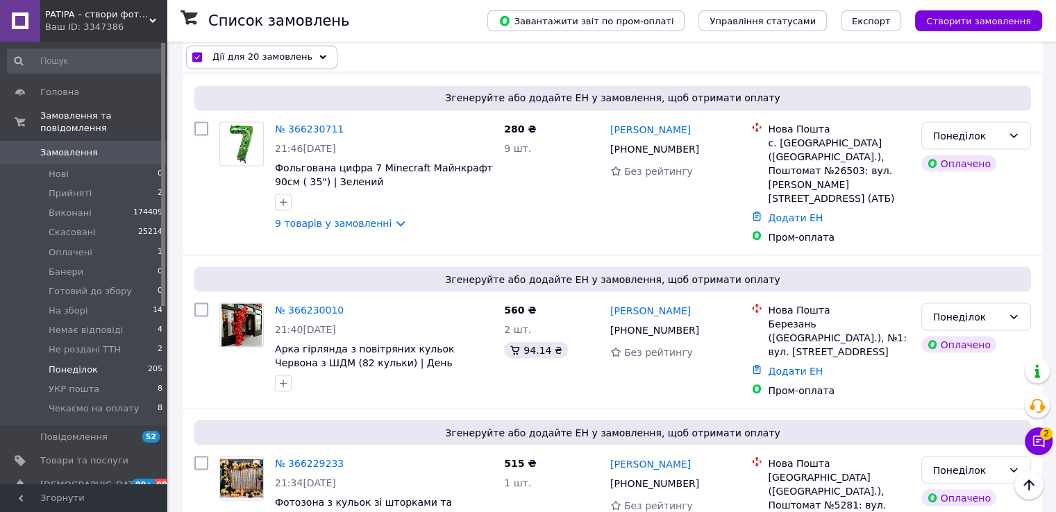
checkbox input "false"
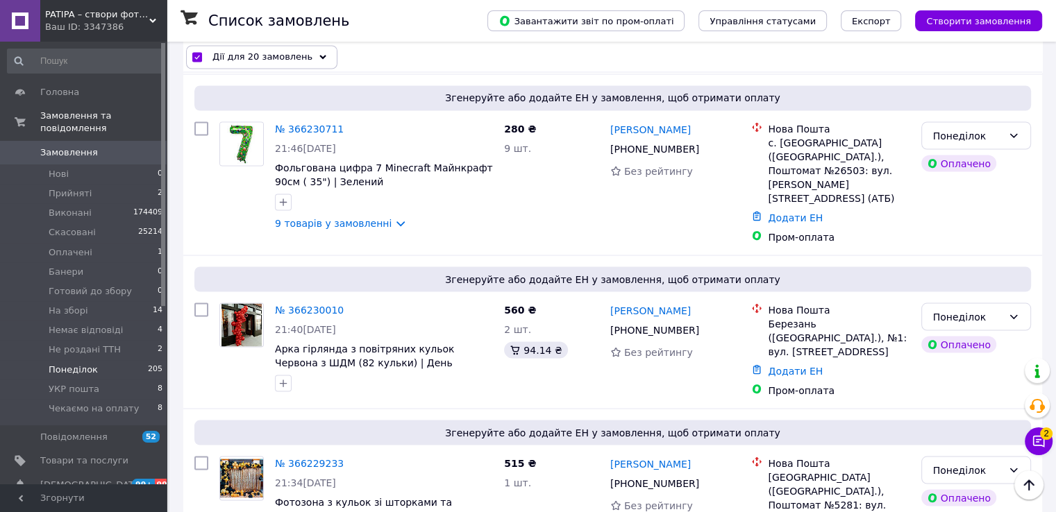
checkbox input "false"
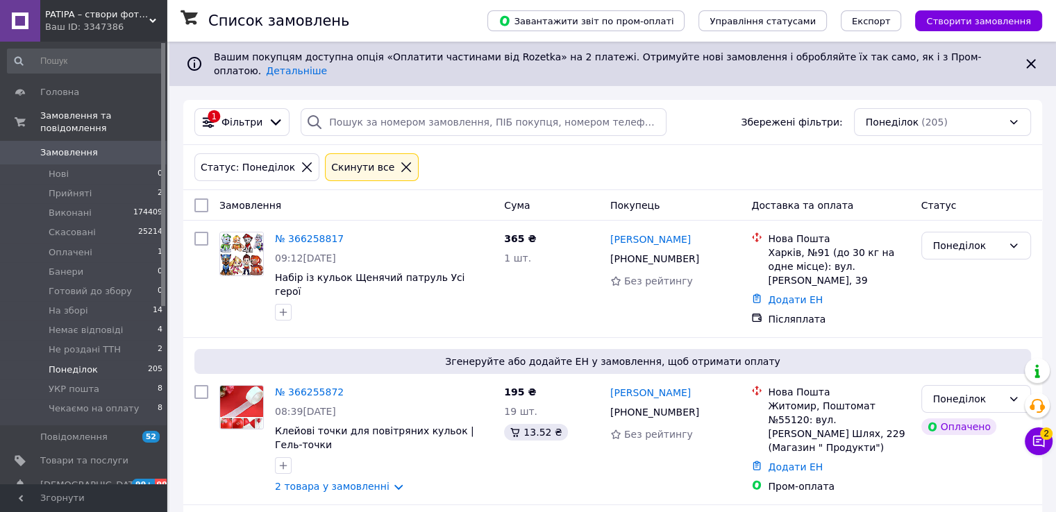
click at [197, 199] on input "checkbox" at bounding box center [201, 206] width 14 height 14
checkbox input "true"
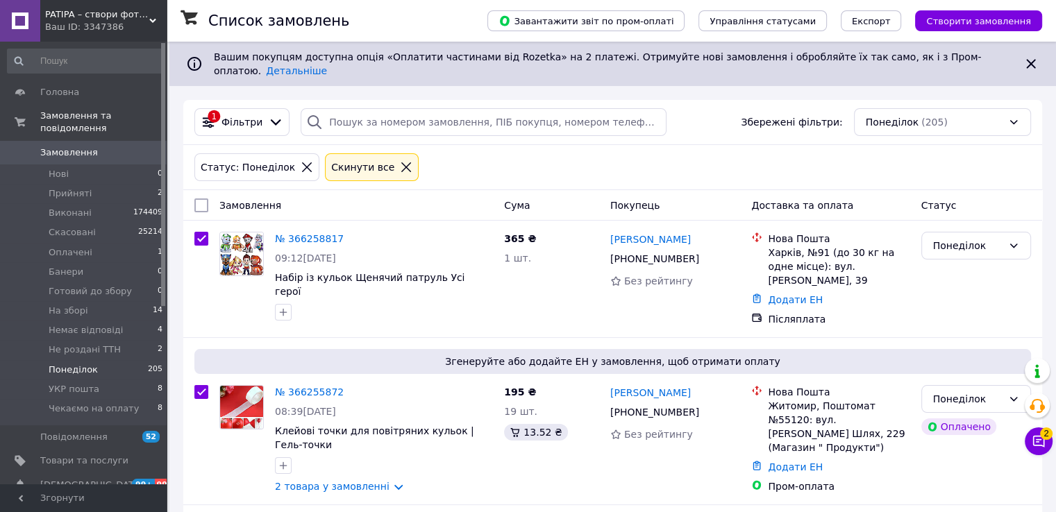
checkbox input "true"
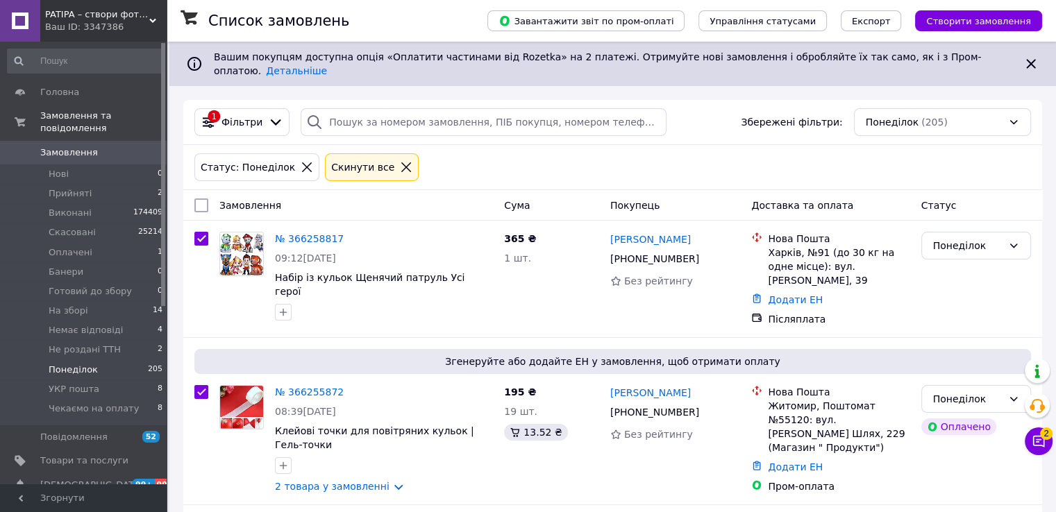
checkbox input "true"
click at [283, 199] on span "Дії для 20 замовлень" at bounding box center [262, 206] width 100 height 14
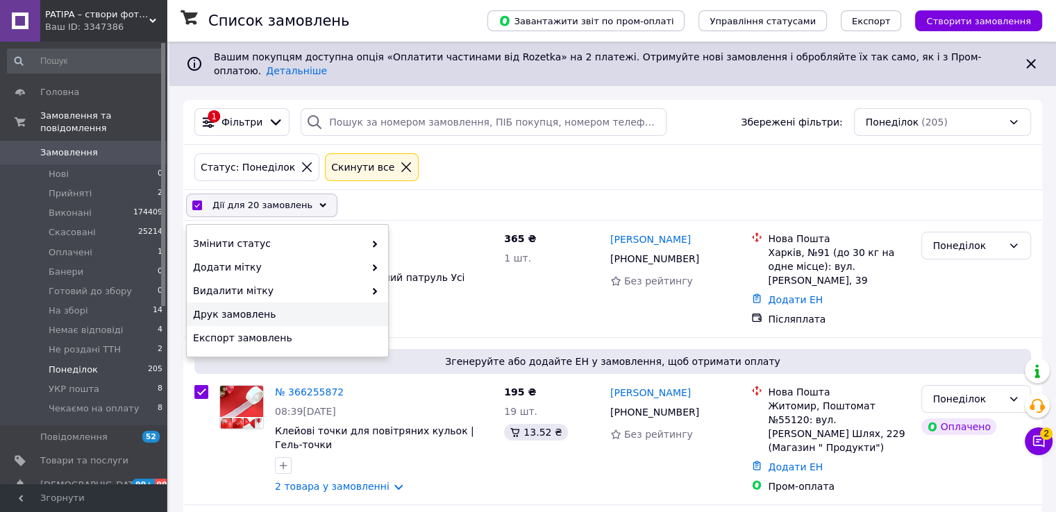
click at [255, 308] on span "Друк замовлень" at bounding box center [285, 315] width 185 height 14
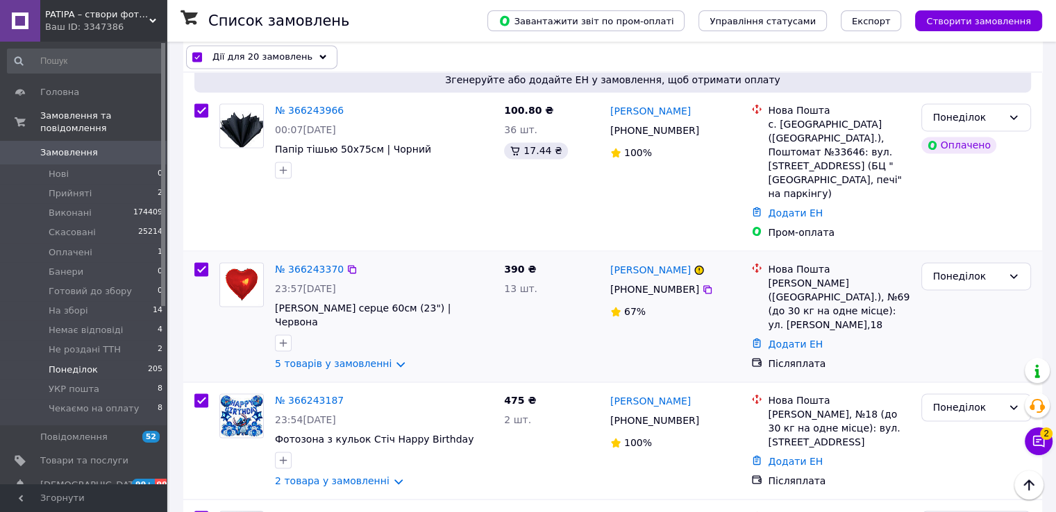
scroll to position [2582, 0]
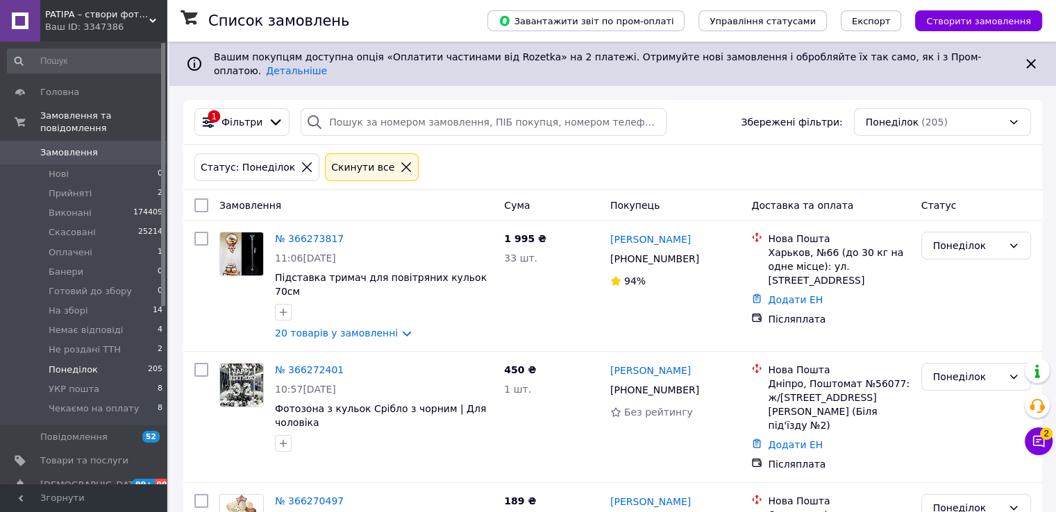
click at [204, 199] on input "checkbox" at bounding box center [201, 206] width 14 height 14
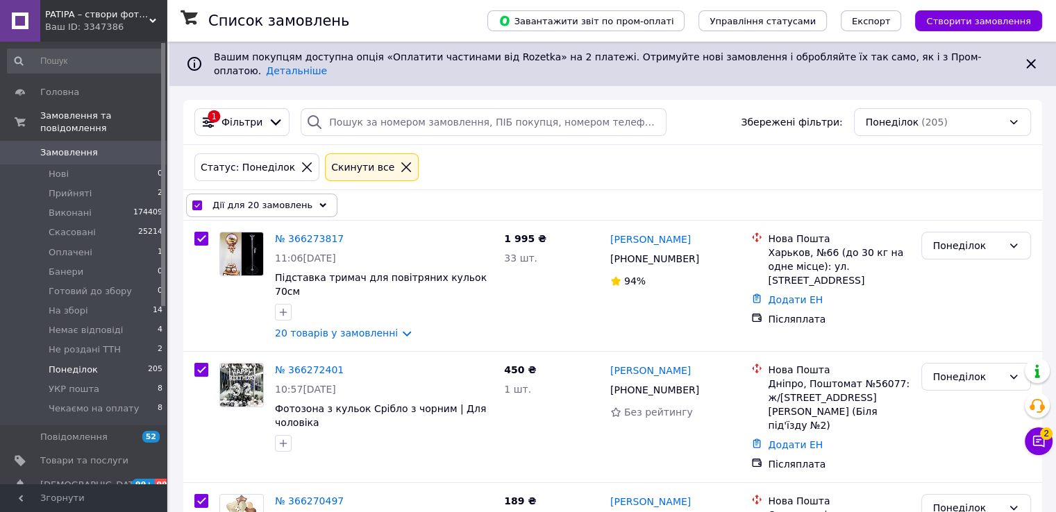
click at [284, 199] on span "Дії для 20 замовлень" at bounding box center [262, 206] width 100 height 14
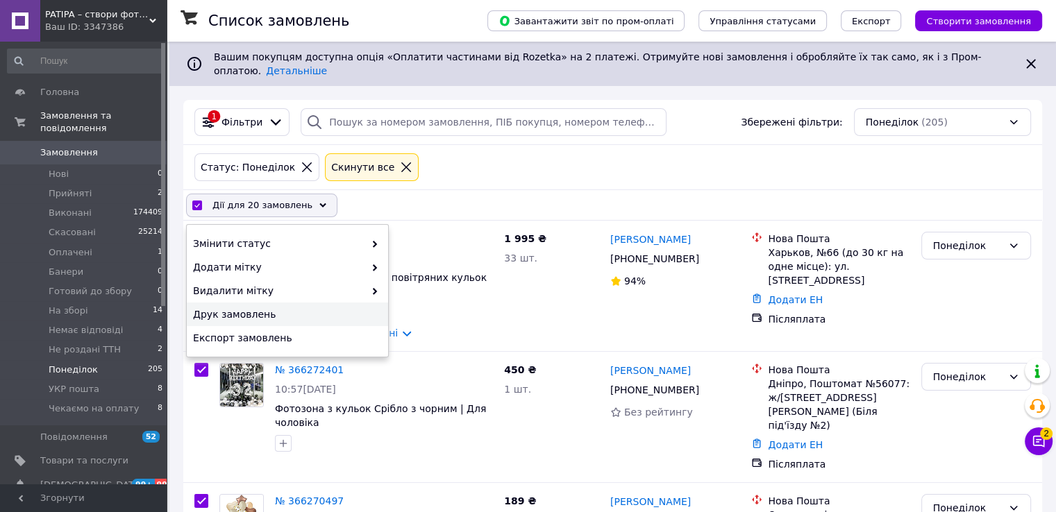
click at [260, 308] on span "Друк замовлень" at bounding box center [285, 315] width 185 height 14
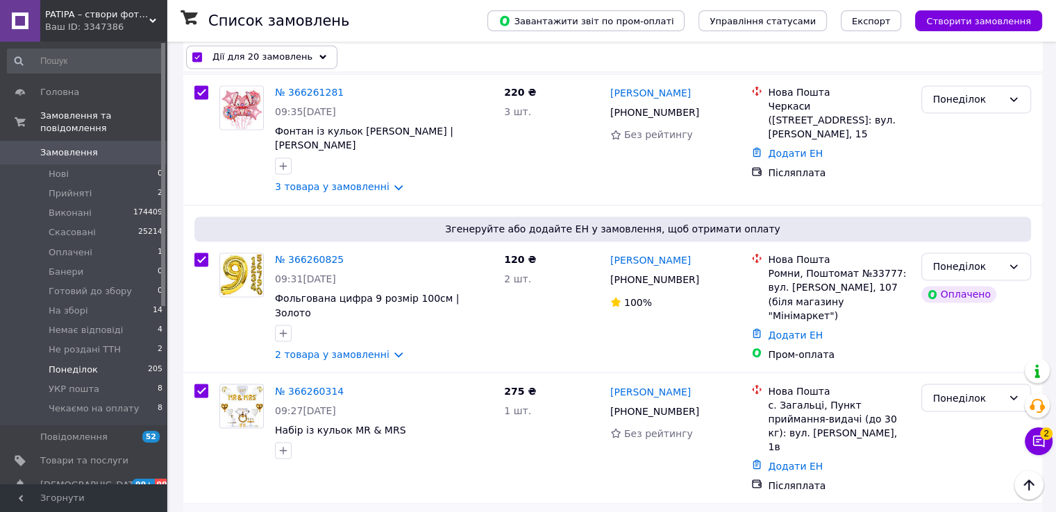
scroll to position [2492, 0]
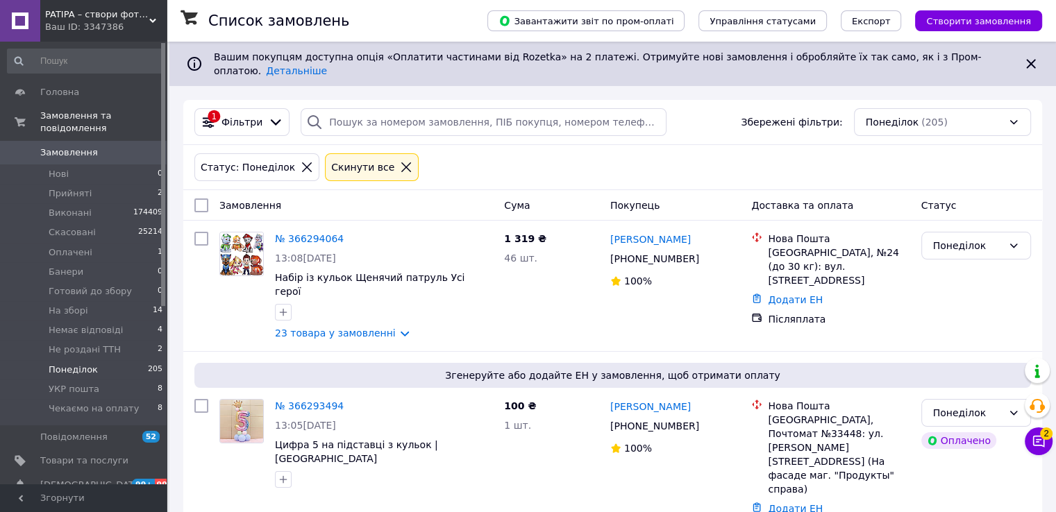
click at [205, 199] on input "checkbox" at bounding box center [201, 206] width 14 height 14
click at [294, 203] on div "Дії для 20 замовлень" at bounding box center [261, 206] width 151 height 24
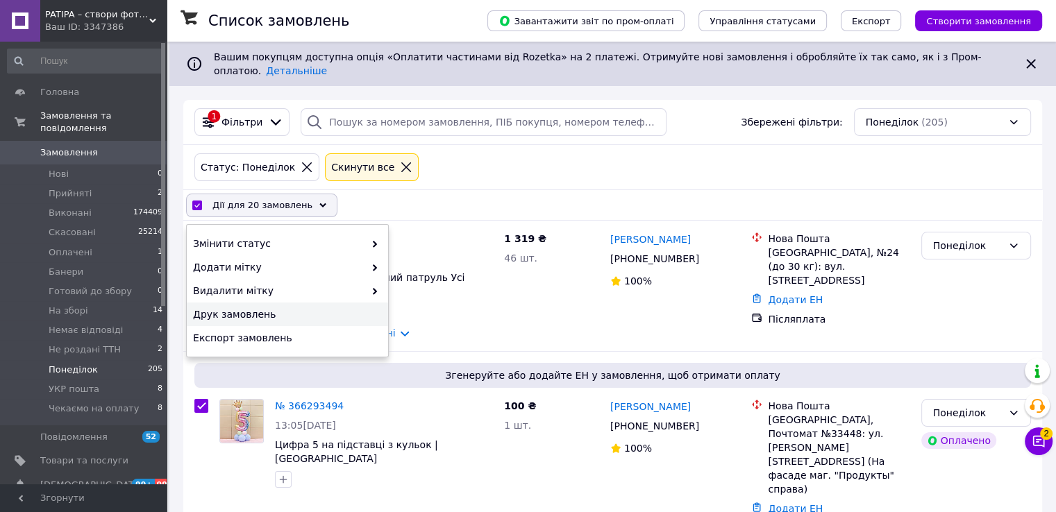
click at [299, 308] on span "Друк замовлень" at bounding box center [285, 315] width 185 height 14
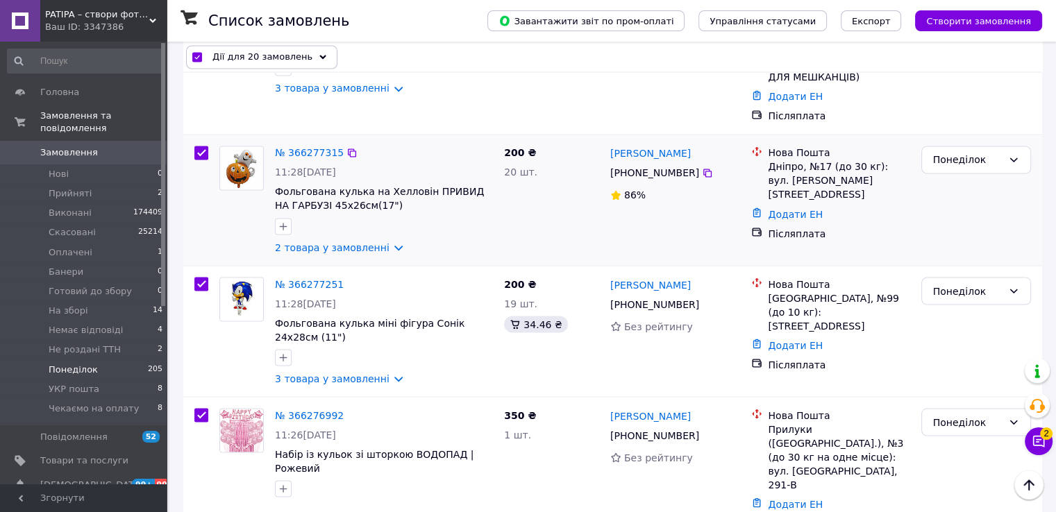
scroll to position [2485, 0]
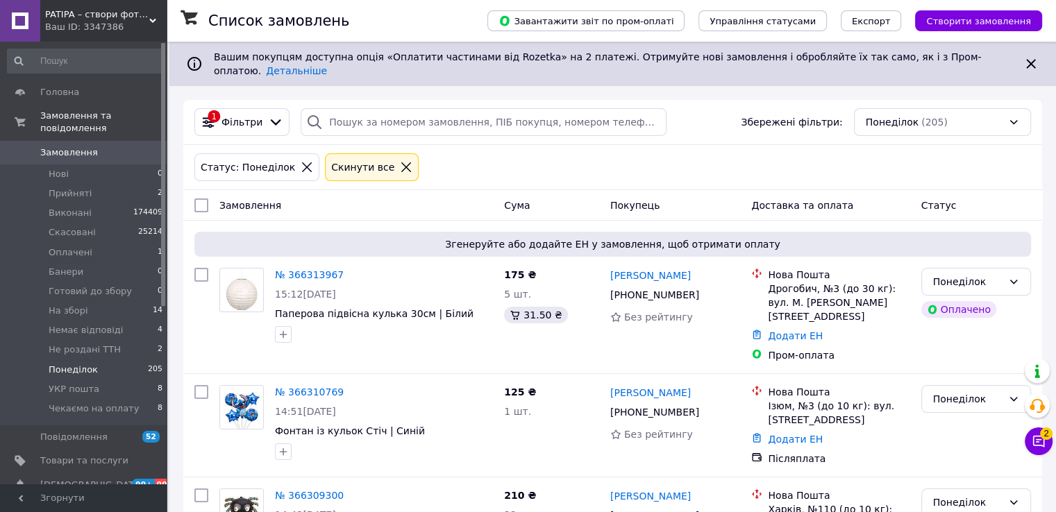
click at [201, 199] on input "checkbox" at bounding box center [201, 206] width 14 height 14
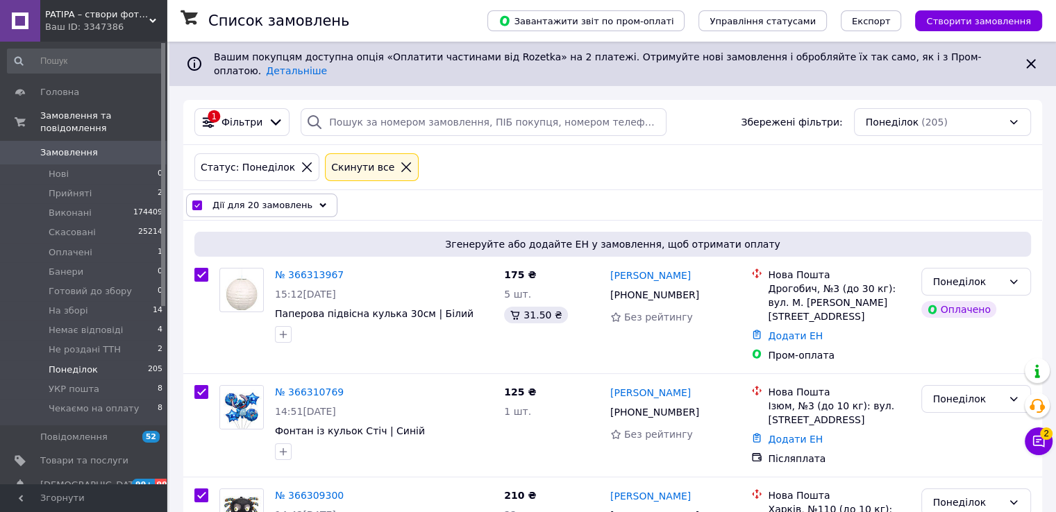
click at [267, 199] on span "Дії для 20 замовлень" at bounding box center [262, 206] width 100 height 14
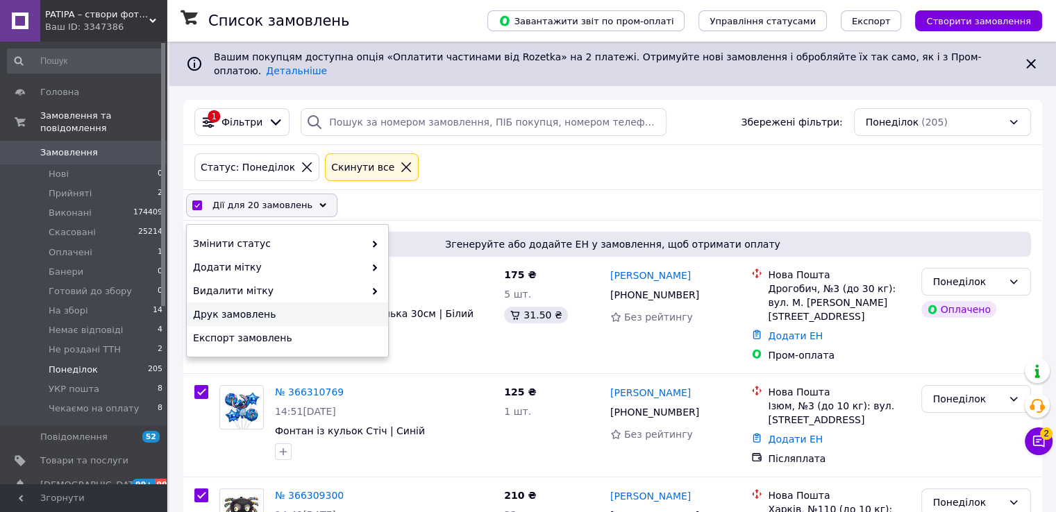
click at [255, 308] on span "Друк замовлень" at bounding box center [285, 315] width 185 height 14
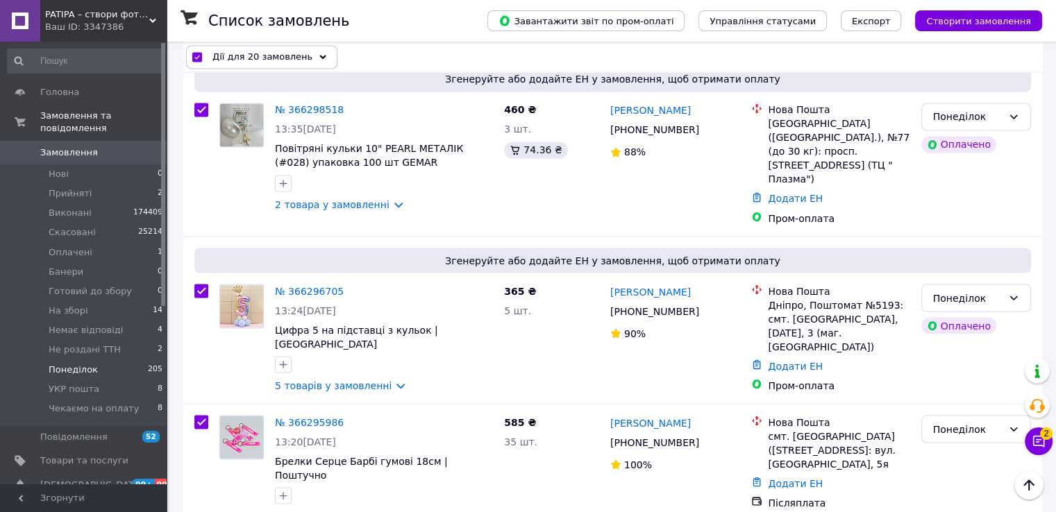
scroll to position [2554, 0]
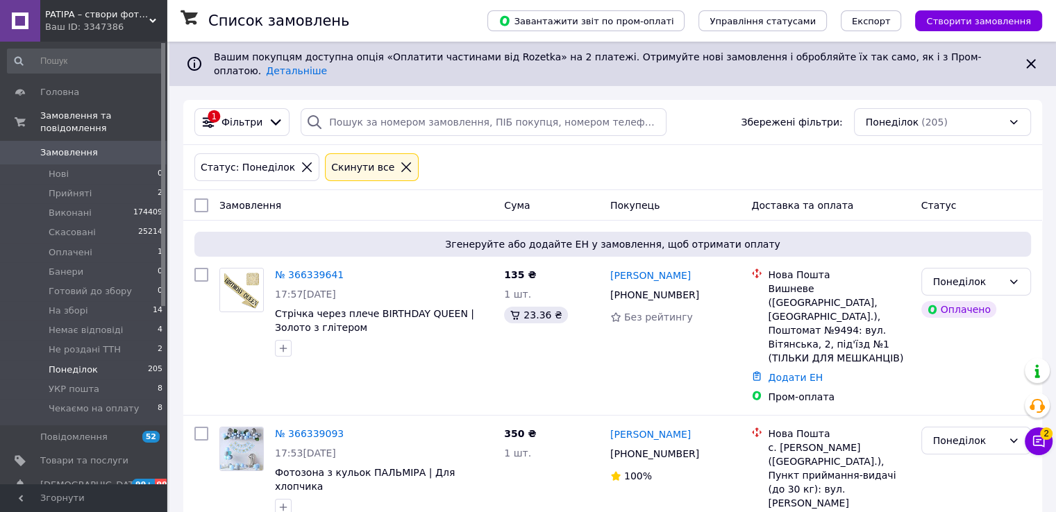
click at [202, 199] on input "checkbox" at bounding box center [201, 206] width 14 height 14
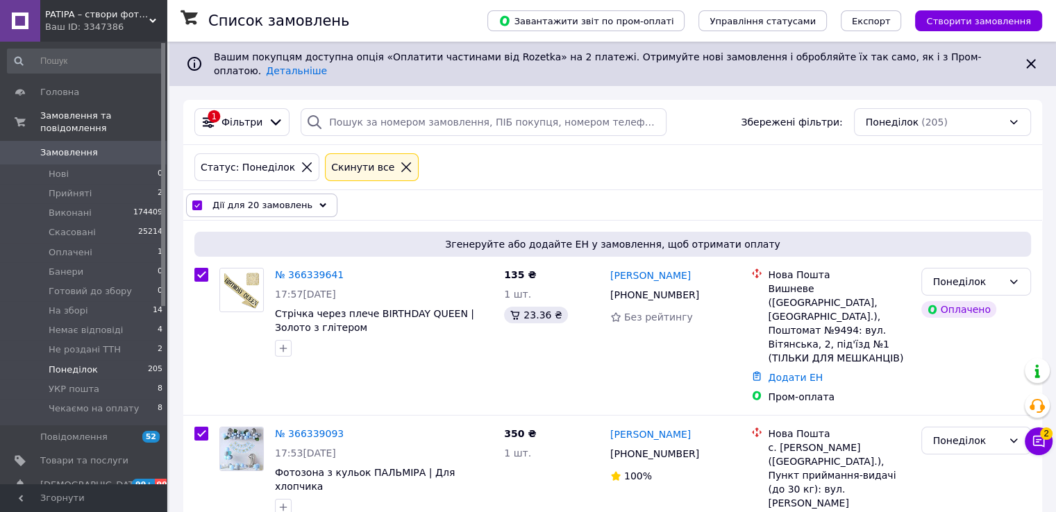
click at [285, 201] on span "Дії для 20 замовлень" at bounding box center [262, 206] width 100 height 14
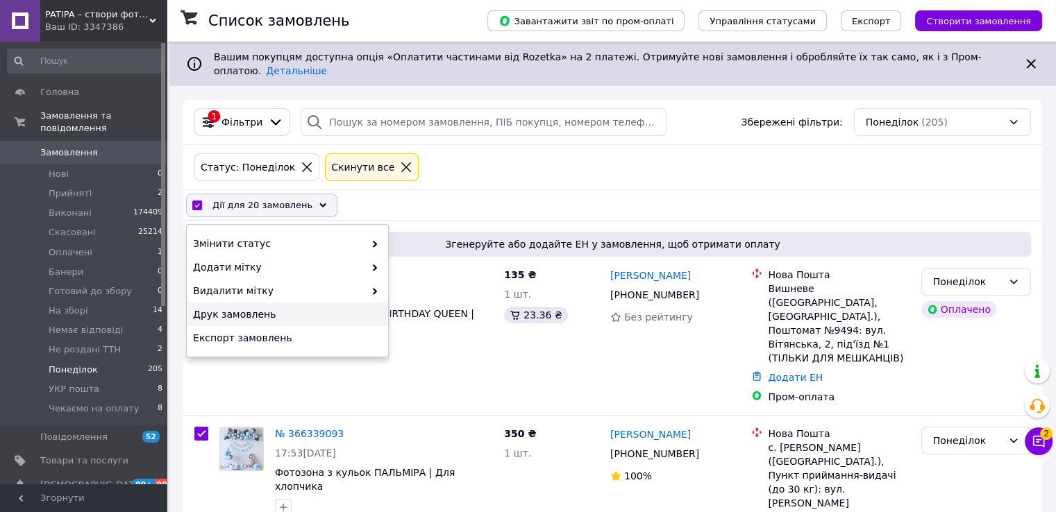
click at [249, 308] on span "Друк замовлень" at bounding box center [285, 315] width 185 height 14
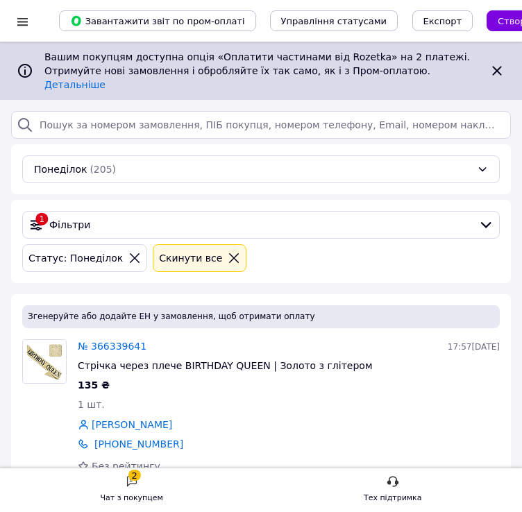
click at [488, 242] on div "Статус: Понеділок Cкинути все" at bounding box center [260, 258] width 483 height 33
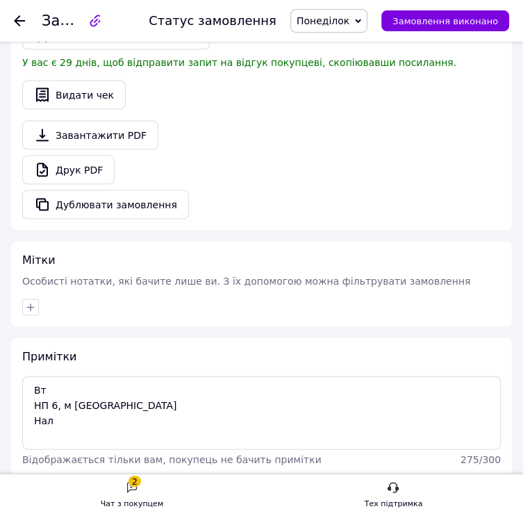
scroll to position [1388, 0]
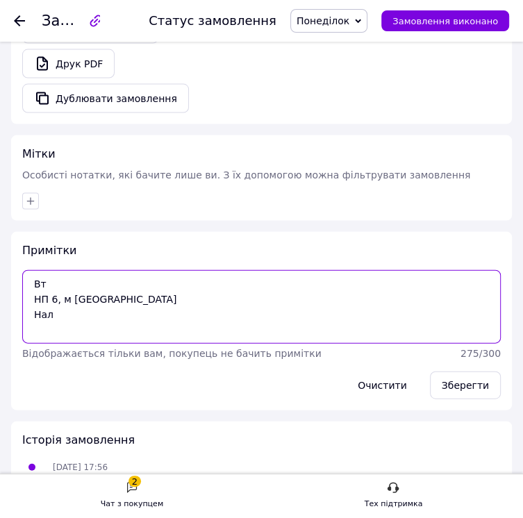
drag, startPoint x: 69, startPoint y: 274, endPoint x: 19, endPoint y: 282, distance: 50.7
click at [19, 282] on div "Примітки Вт НП 6, м Новолинськ Нал Відображається тільки вам, покупець не бачит…" at bounding box center [261, 321] width 501 height 178
type textarea "пн НП 6, м Новолинськ Нал"
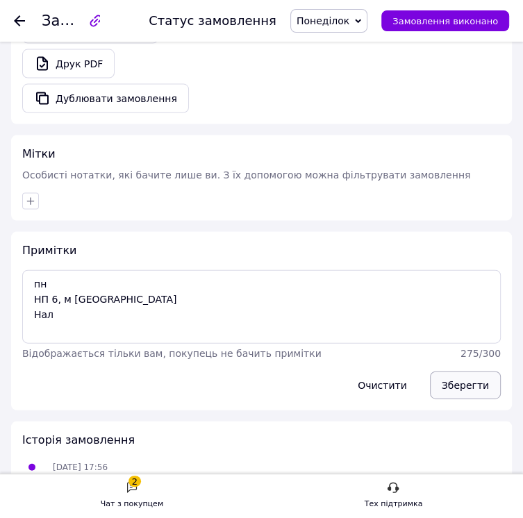
click at [454, 384] on button "Зберегти" at bounding box center [465, 385] width 71 height 28
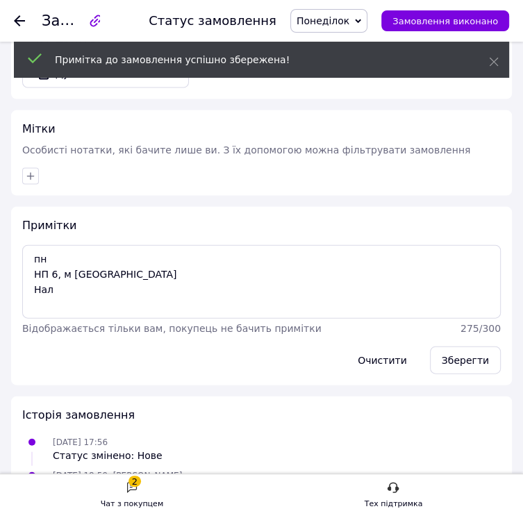
scroll to position [1363, 0]
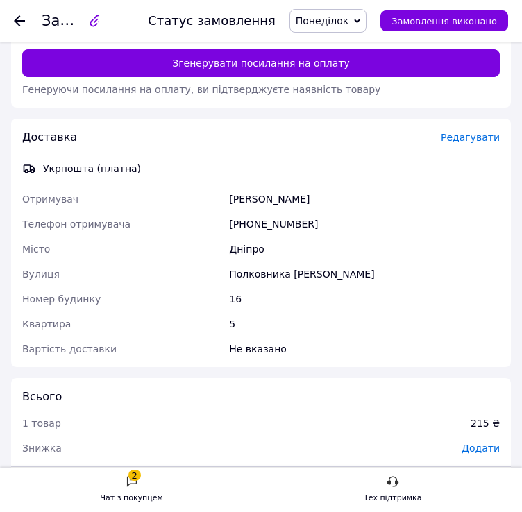
scroll to position [555, 0]
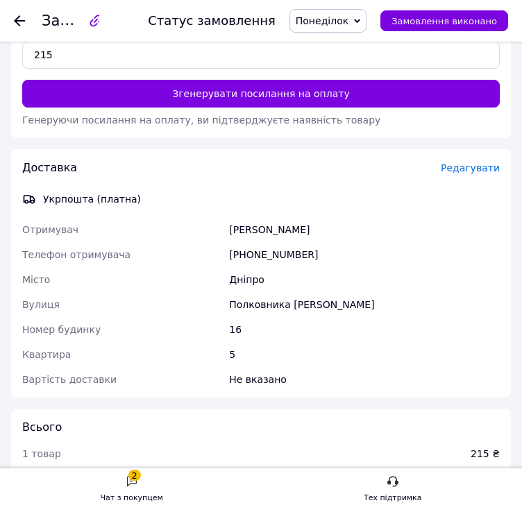
click at [457, 169] on span "Редагувати" at bounding box center [470, 167] width 59 height 11
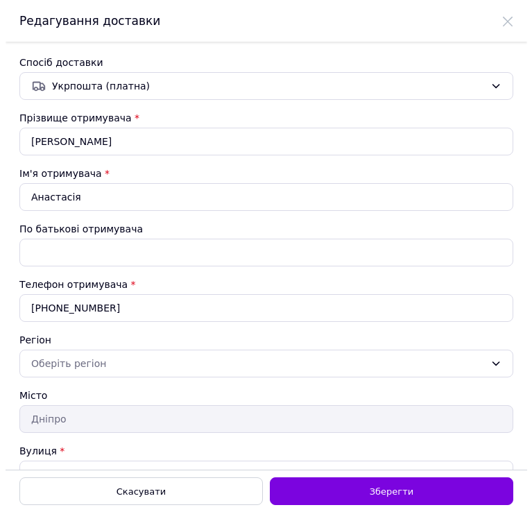
scroll to position [0, 0]
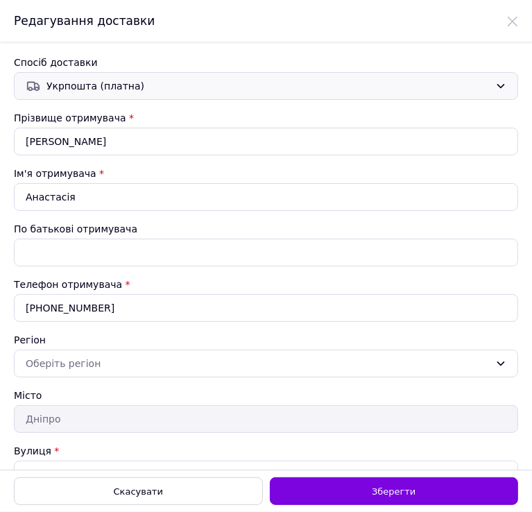
click at [121, 95] on div "Укрпошта (платна)" at bounding box center [266, 86] width 505 height 28
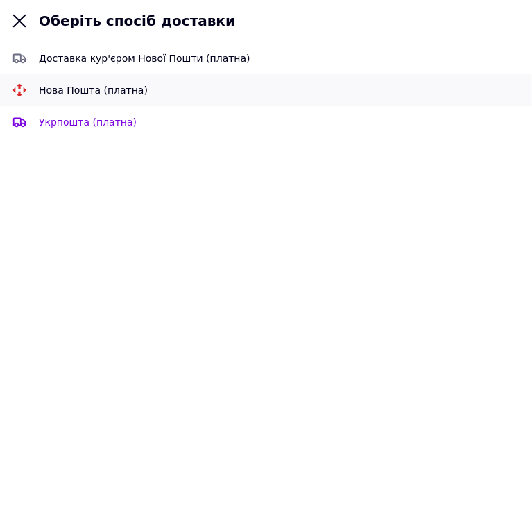
click at [92, 85] on span "Нова Пошта (платна)" at bounding box center [280, 90] width 482 height 14
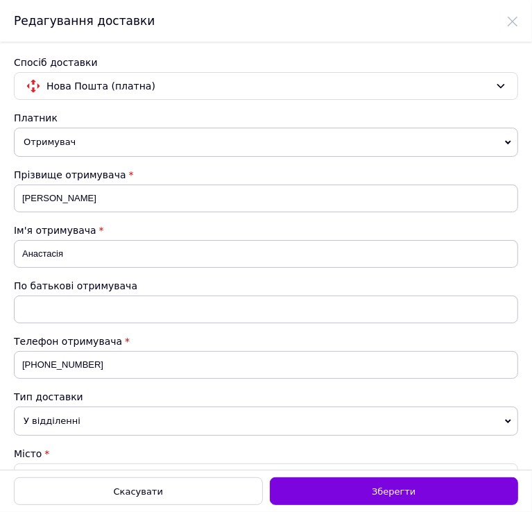
click at [518, 15] on div at bounding box center [512, 21] width 11 height 42
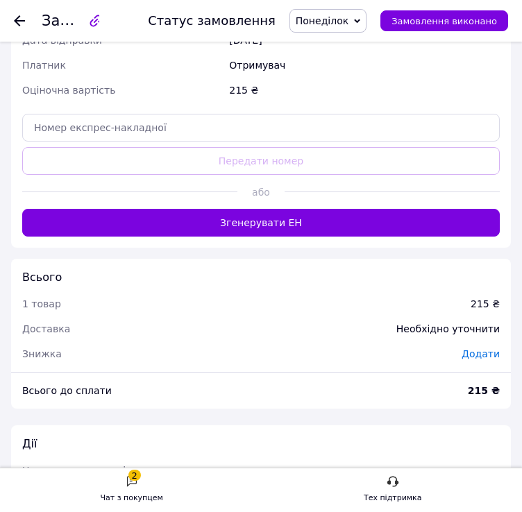
scroll to position [448, 0]
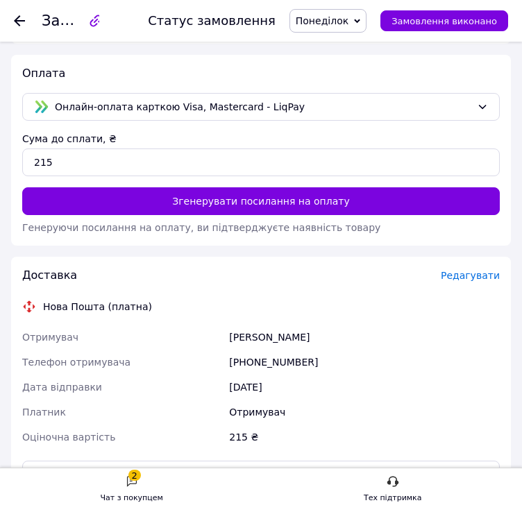
click at [169, 269] on div "Доставка" at bounding box center [231, 276] width 419 height 16
click at [489, 279] on span "Редагувати" at bounding box center [470, 275] width 59 height 11
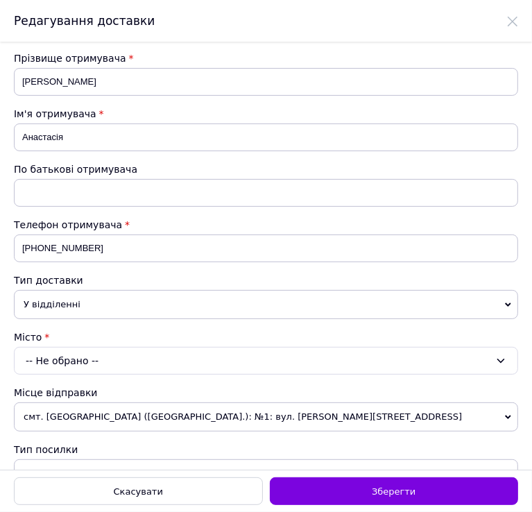
scroll to position [139, 0]
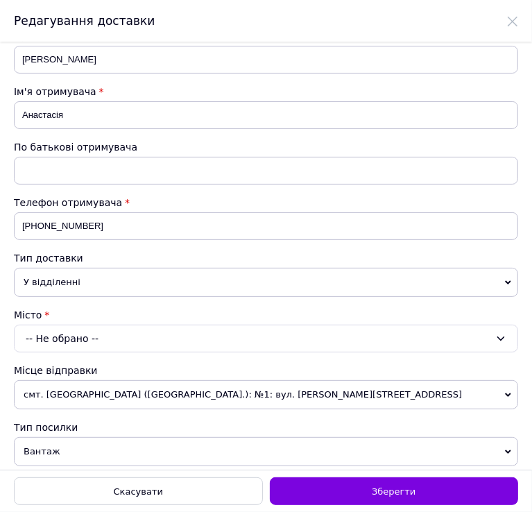
click at [72, 342] on div "-- Не обрано --" at bounding box center [266, 339] width 505 height 28
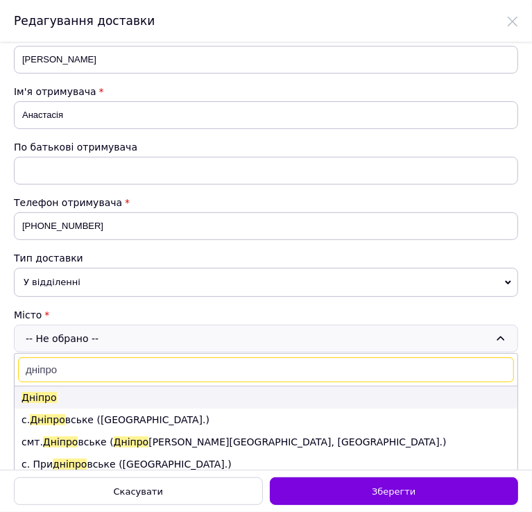
type input "дніпро"
click at [57, 391] on li "Дніпро" at bounding box center [266, 398] width 503 height 22
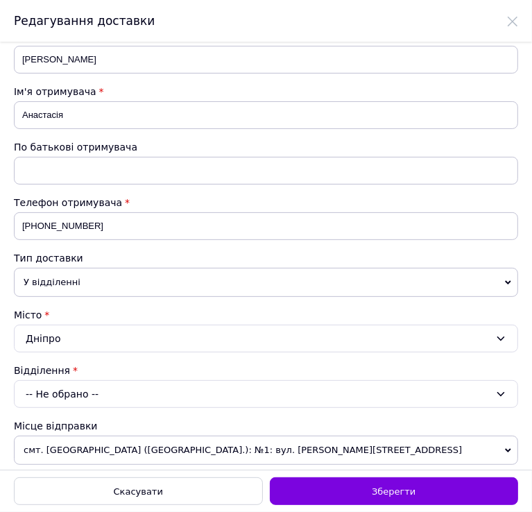
click at [92, 401] on div "-- Не обрано --" at bounding box center [266, 394] width 505 height 28
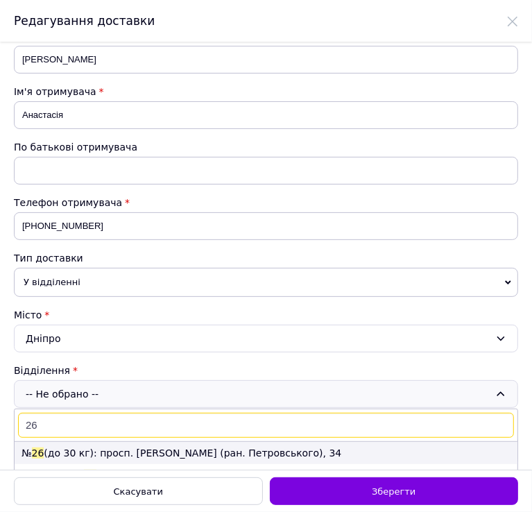
type input "26"
click at [62, 451] on li "№ 26 (до 30 кг): просп. Івана Мазепи (ран. Петровського), 34" at bounding box center [266, 453] width 503 height 22
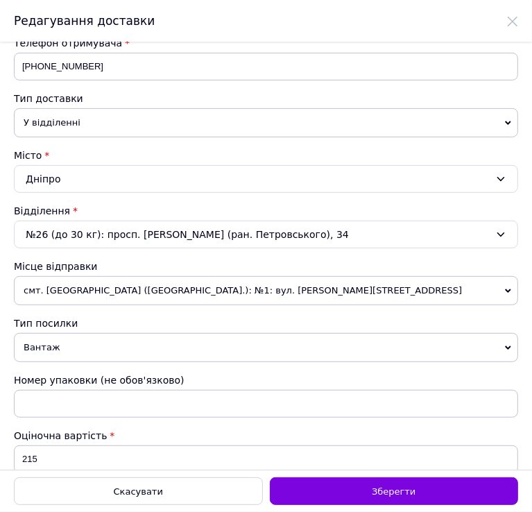
scroll to position [486, 0]
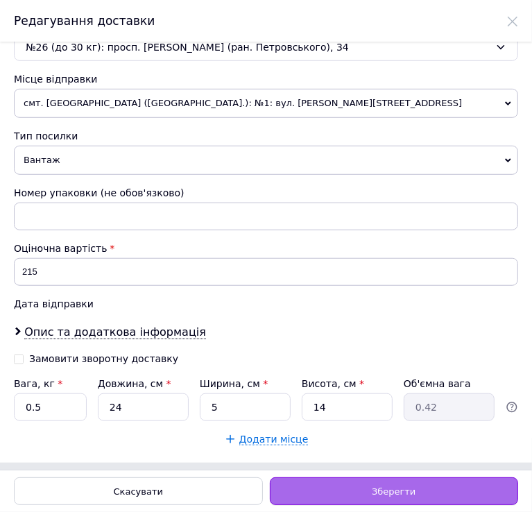
click at [371, 485] on div "Зберегти" at bounding box center [394, 492] width 249 height 28
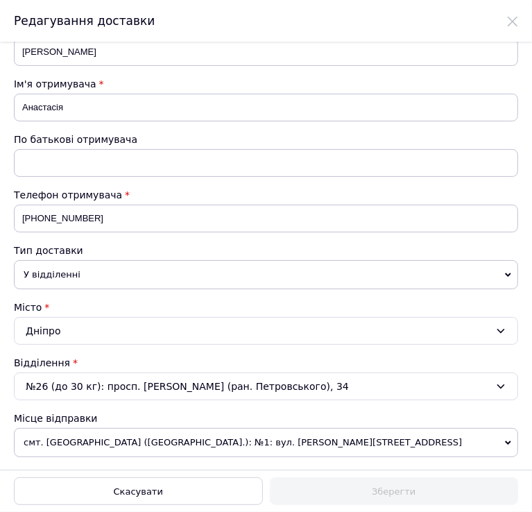
scroll to position [0, 0]
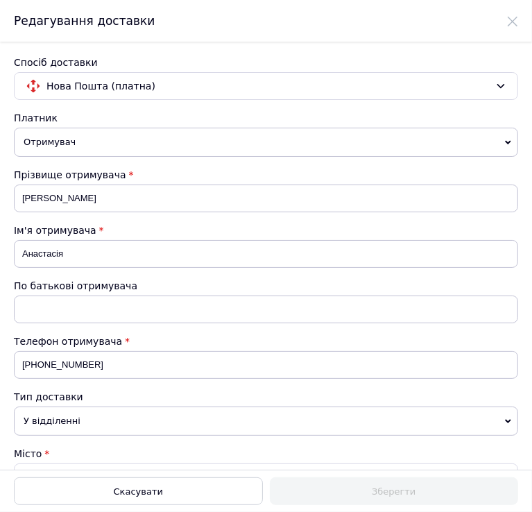
click at [513, 20] on icon at bounding box center [512, 21] width 11 height 11
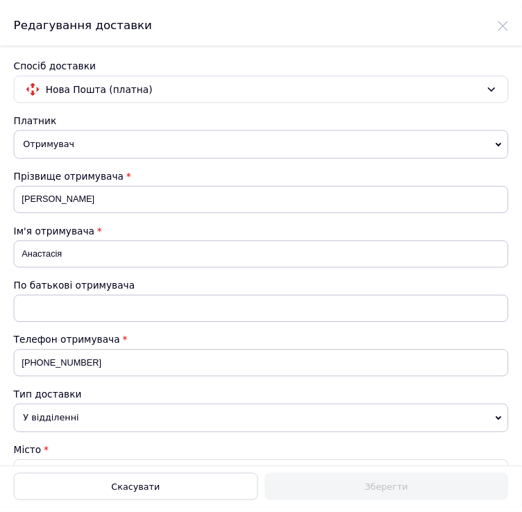
scroll to position [448, 0]
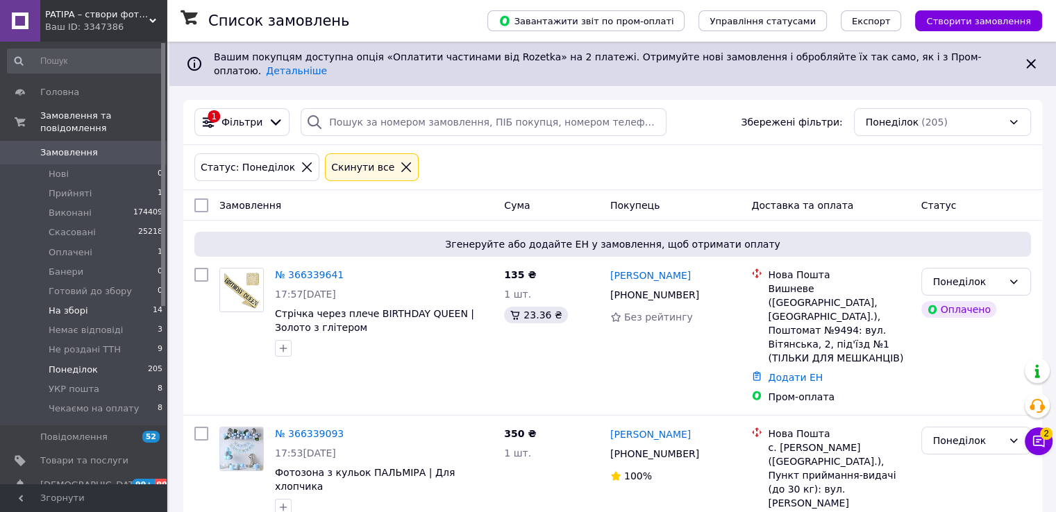
click at [80, 305] on span "На зборі" at bounding box center [69, 311] width 40 height 12
